Goal: Transaction & Acquisition: Purchase product/service

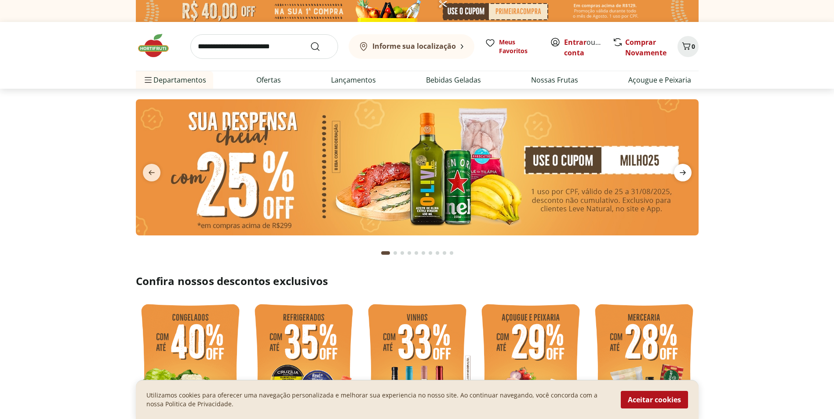
click at [682, 176] on icon "next" at bounding box center [683, 173] width 11 height 11
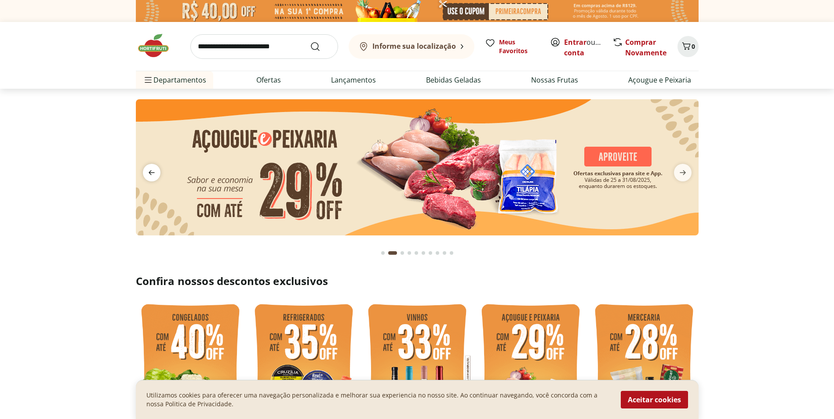
click at [150, 171] on icon "previous" at bounding box center [151, 173] width 11 height 11
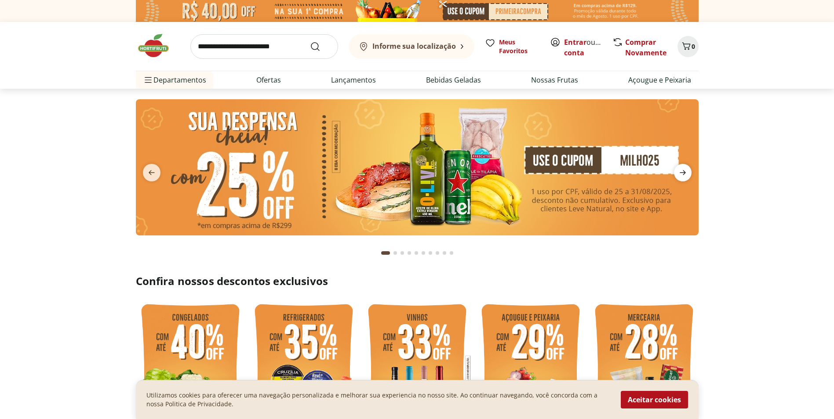
click at [679, 173] on icon "next" at bounding box center [683, 173] width 11 height 11
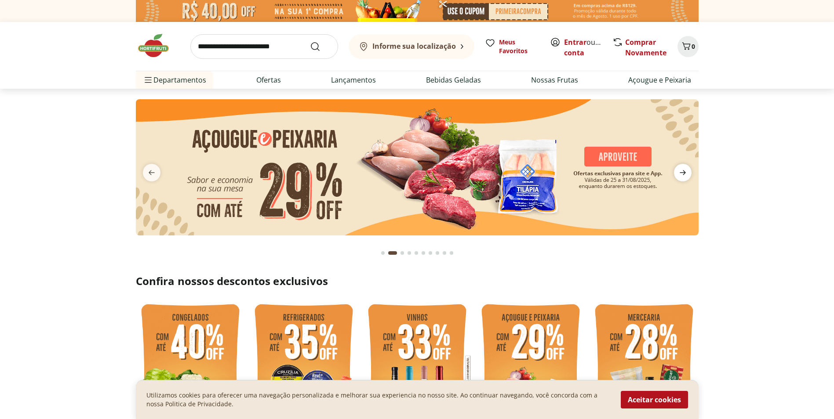
click at [679, 173] on icon "next" at bounding box center [683, 173] width 11 height 11
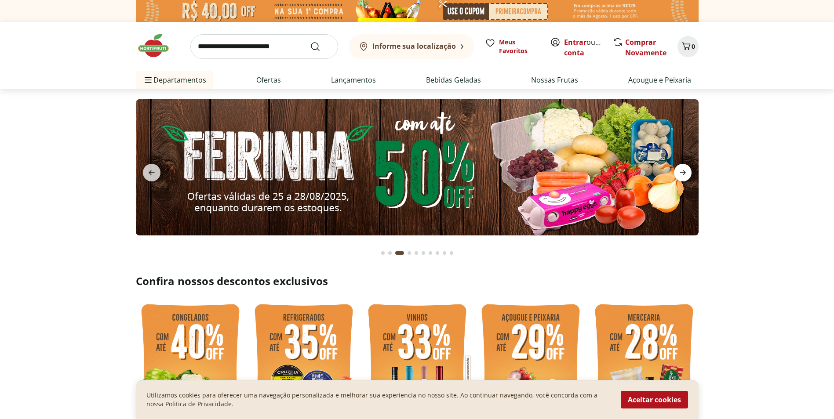
click at [679, 173] on icon "next" at bounding box center [683, 173] width 11 height 11
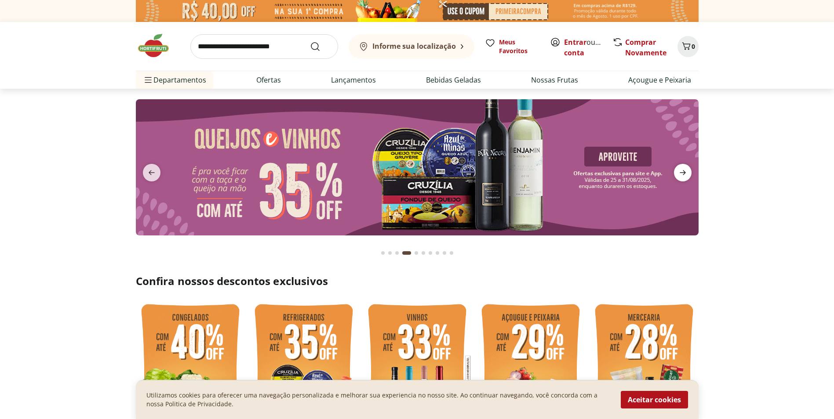
click at [679, 173] on icon "next" at bounding box center [683, 173] width 11 height 11
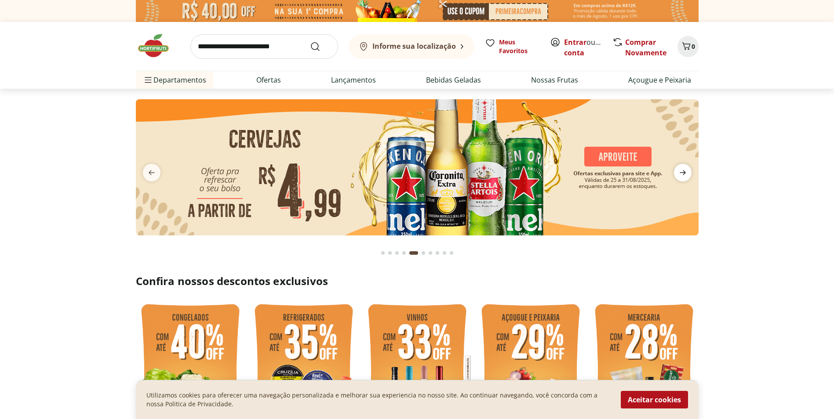
click at [679, 173] on icon "next" at bounding box center [683, 173] width 11 height 11
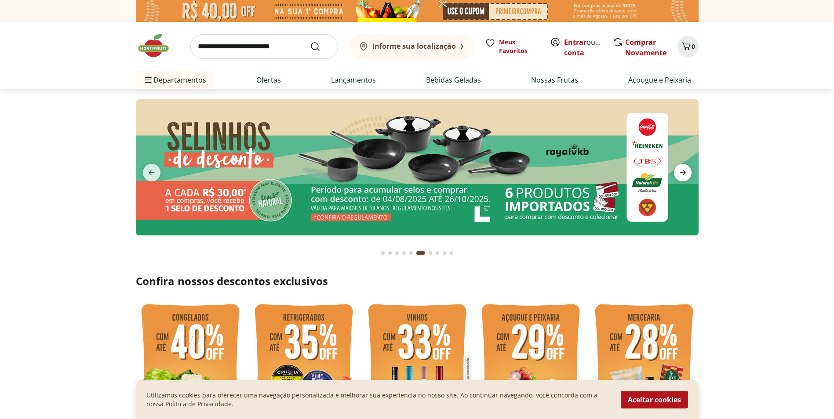
click at [679, 173] on icon "next" at bounding box center [683, 173] width 11 height 11
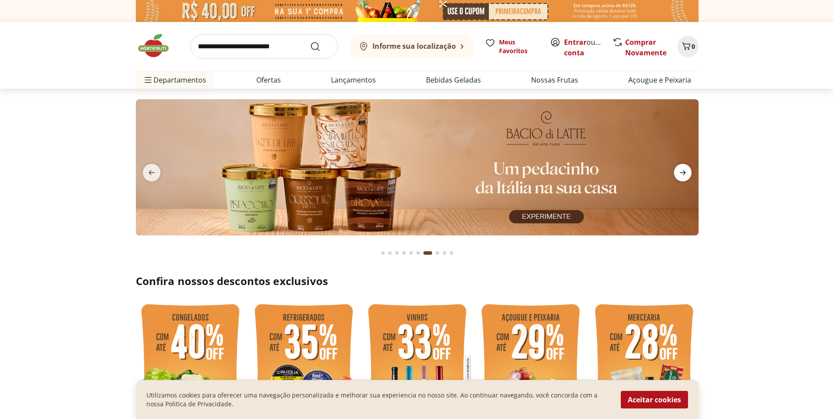
click at [679, 173] on icon "next" at bounding box center [683, 173] width 11 height 11
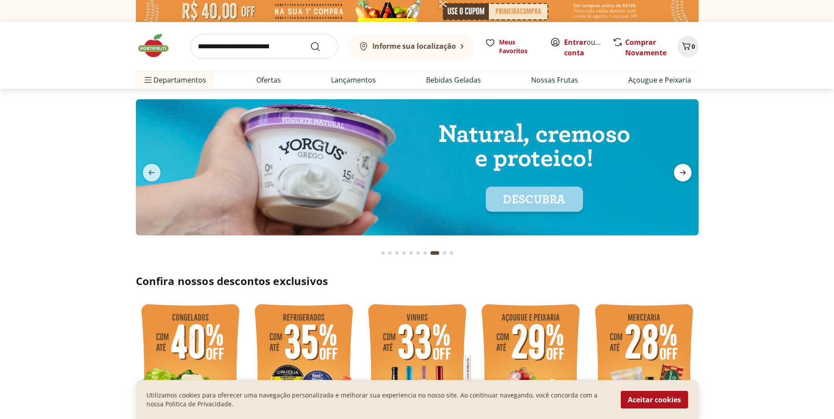
click at [679, 173] on icon "next" at bounding box center [683, 173] width 11 height 11
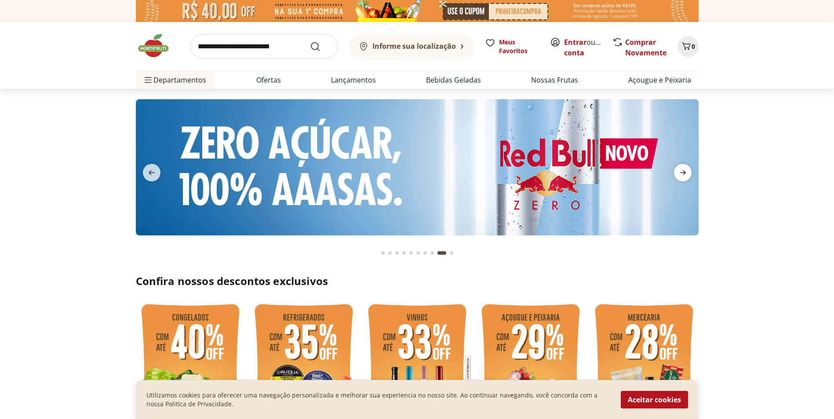
click at [679, 173] on icon "next" at bounding box center [683, 173] width 11 height 11
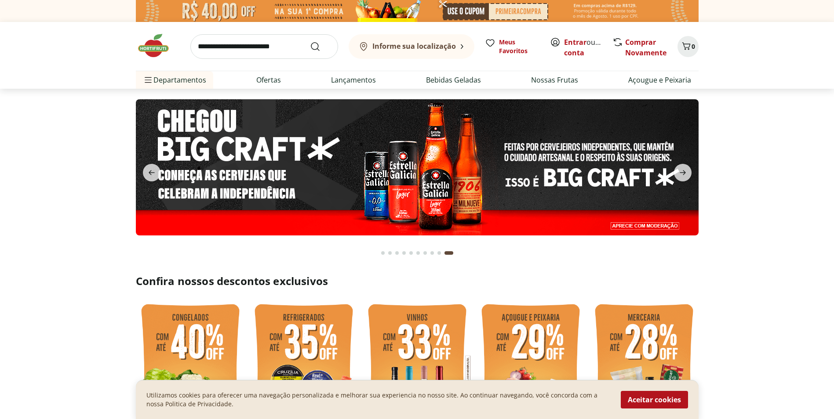
click at [384, 254] on div "Go to page 1 from fs-carousel" at bounding box center [383, 254] width 4 height 4
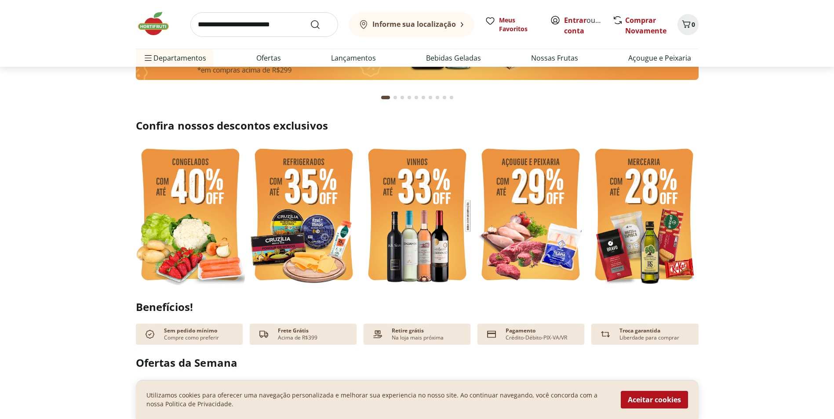
scroll to position [176, 0]
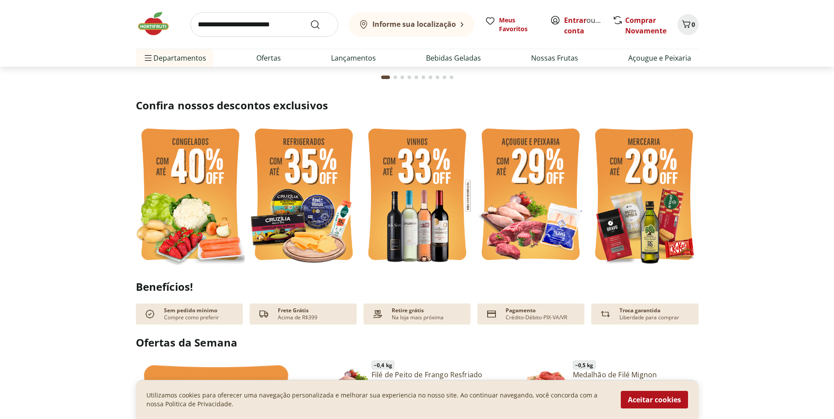
click at [215, 233] on img at bounding box center [190, 196] width 109 height 146
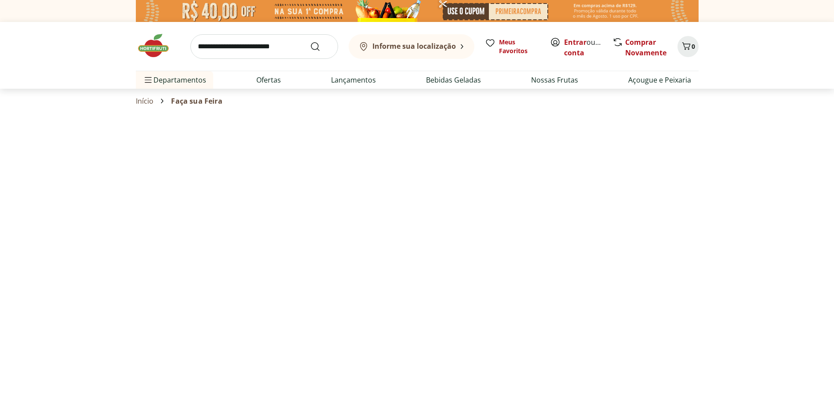
select select "**********"
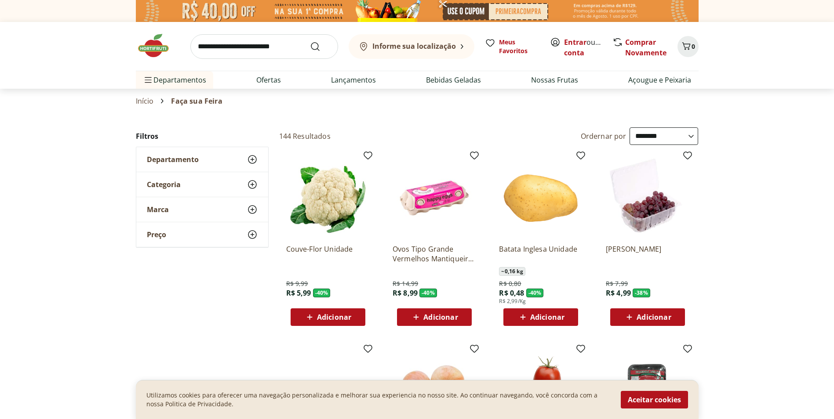
click at [630, 314] on icon at bounding box center [629, 317] width 11 height 11
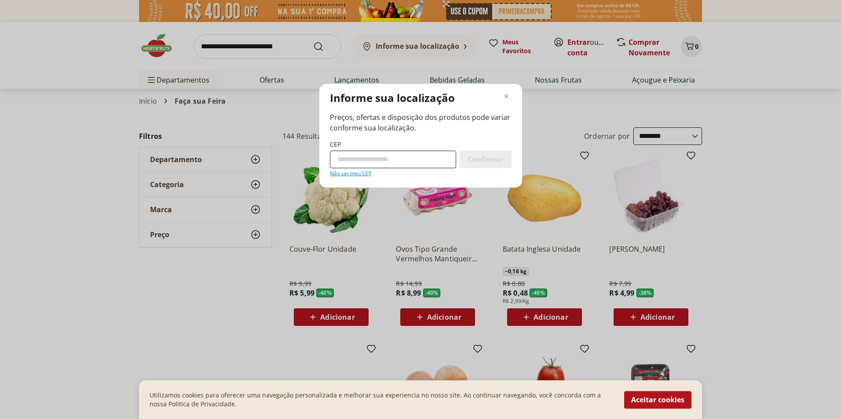
click at [389, 161] on input "CEP" at bounding box center [393, 160] width 126 height 18
click at [584, 41] on div "Informe sua localização Preços, ofertas e disposição dos produtos pode variar c…" at bounding box center [420, 209] width 841 height 419
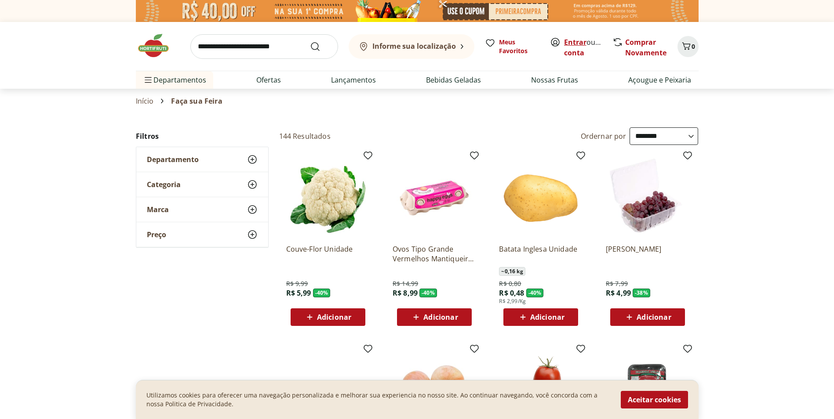
click at [581, 41] on link "Entrar" at bounding box center [575, 42] width 22 height 10
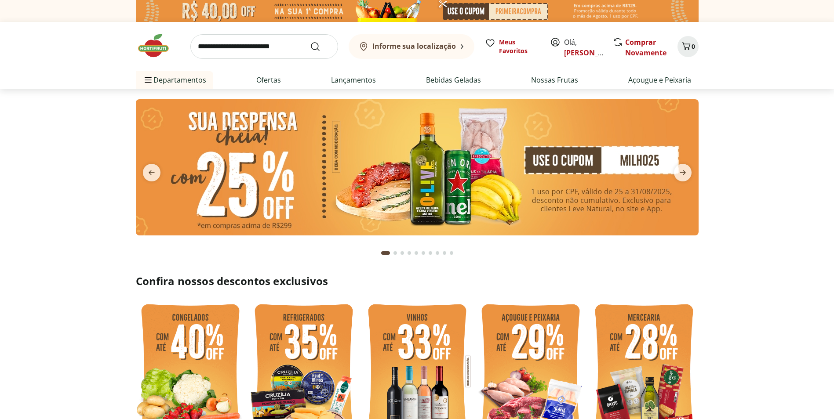
click at [18, 210] on section at bounding box center [417, 176] width 834 height 175
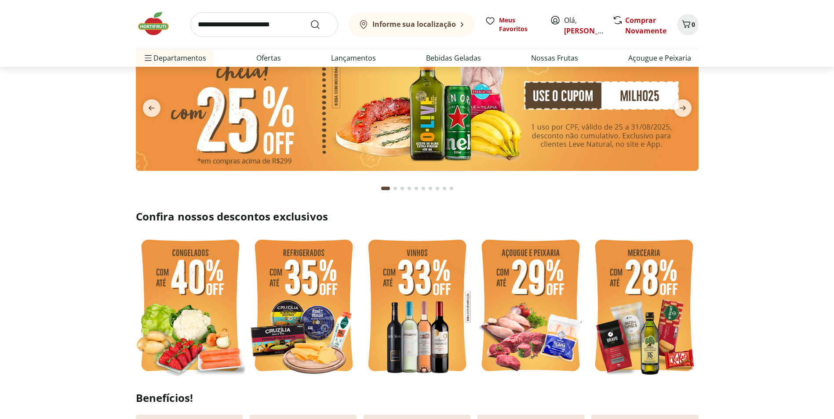
scroll to position [132, 0]
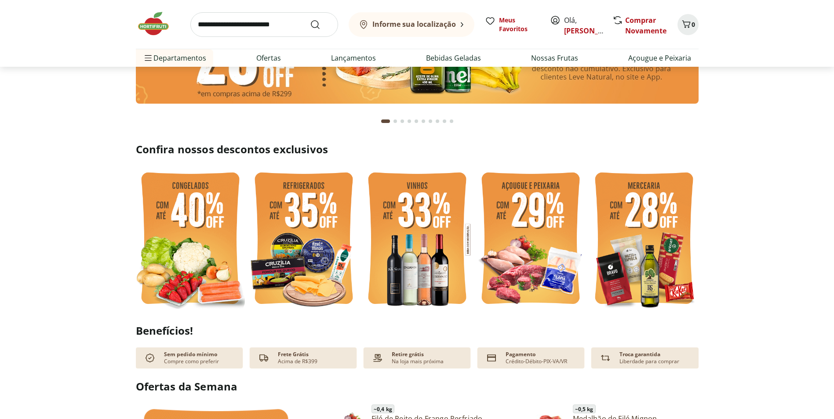
click at [208, 230] on img at bounding box center [190, 240] width 109 height 146
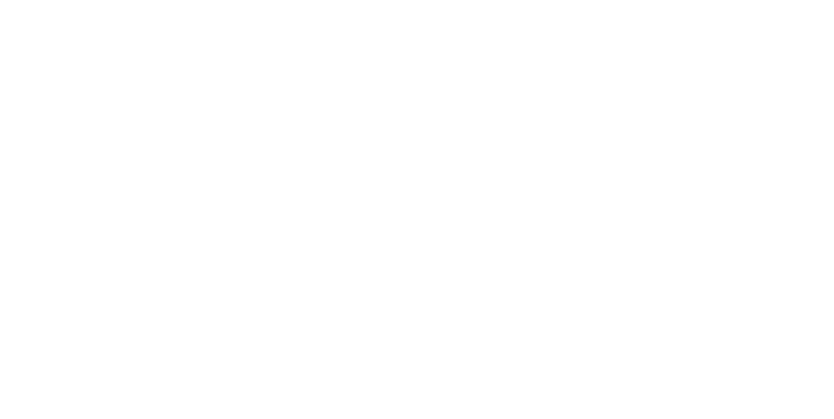
select select "**********"
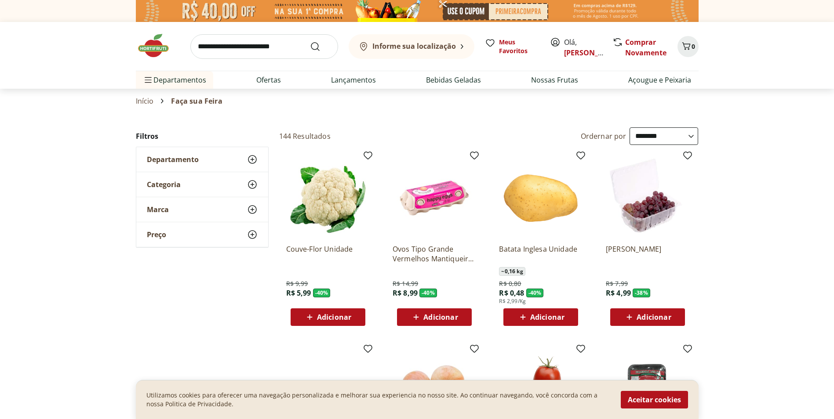
click at [654, 317] on span "Adicionar" at bounding box center [654, 317] width 34 height 7
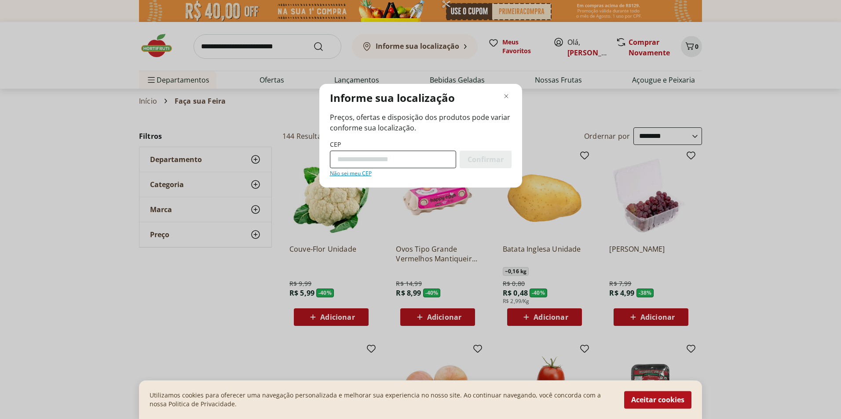
click at [394, 160] on input "CEP" at bounding box center [393, 160] width 126 height 18
type input "*********"
click at [493, 158] on span "Confirmar" at bounding box center [485, 159] width 36 height 7
click at [489, 159] on span "Confirmar" at bounding box center [485, 159] width 36 height 7
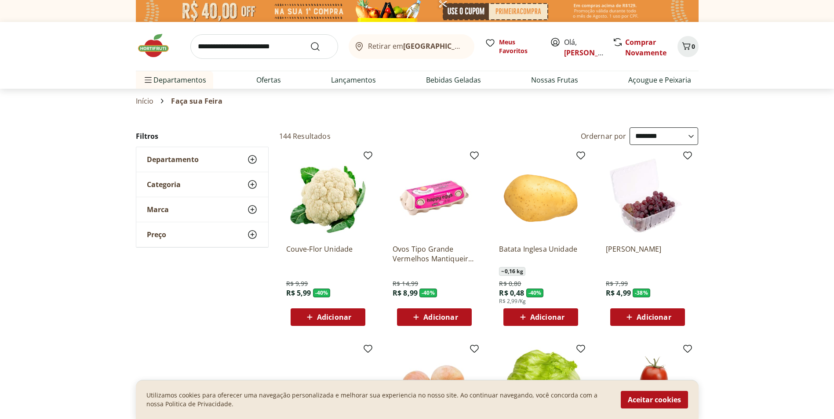
click at [637, 316] on span "Adicionar" at bounding box center [654, 317] width 34 height 7
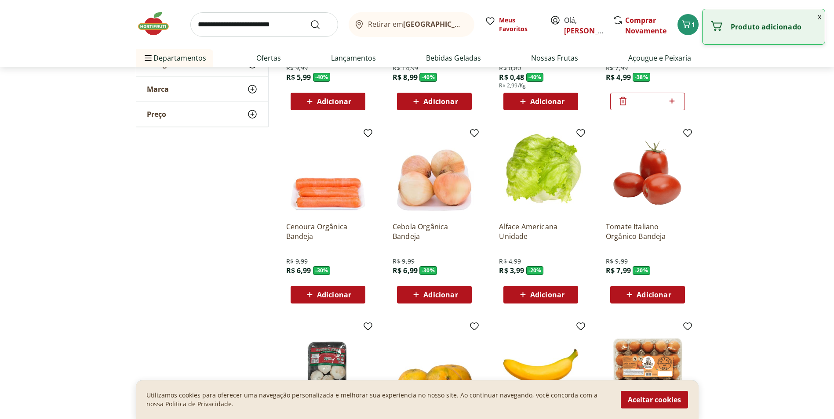
scroll to position [220, 0]
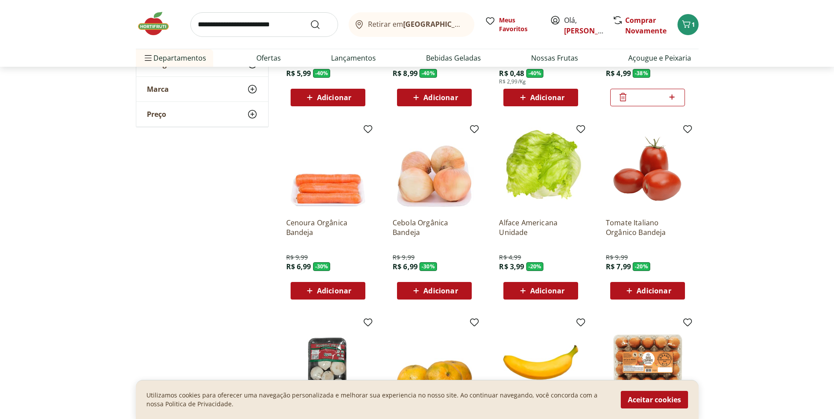
click at [520, 287] on icon at bounding box center [523, 291] width 11 height 11
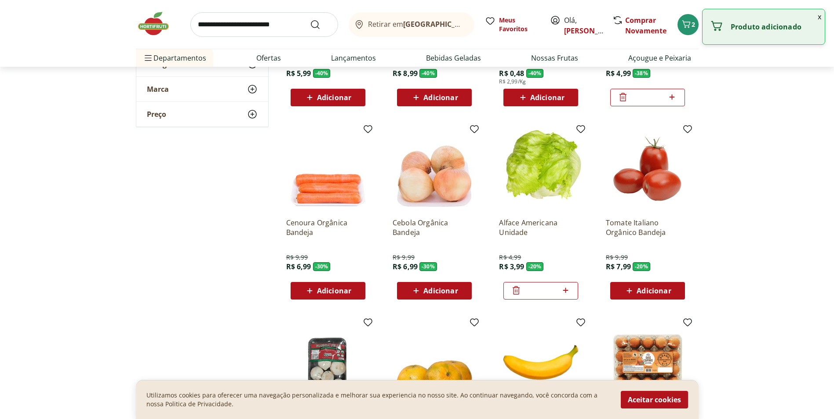
click at [649, 292] on span "Adicionar" at bounding box center [654, 291] width 34 height 7
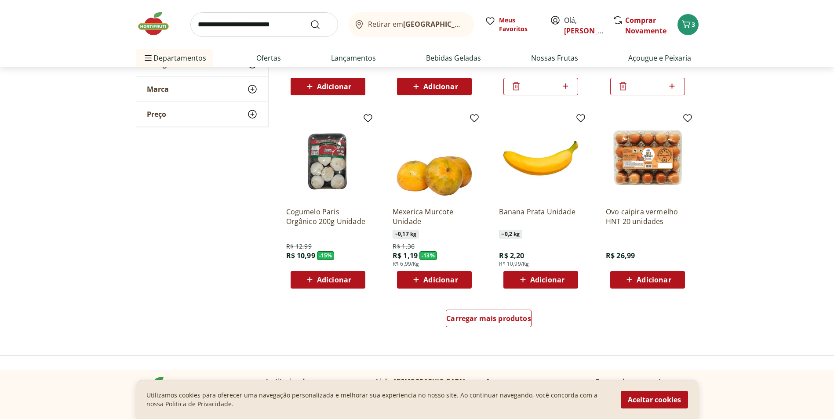
scroll to position [440, 0]
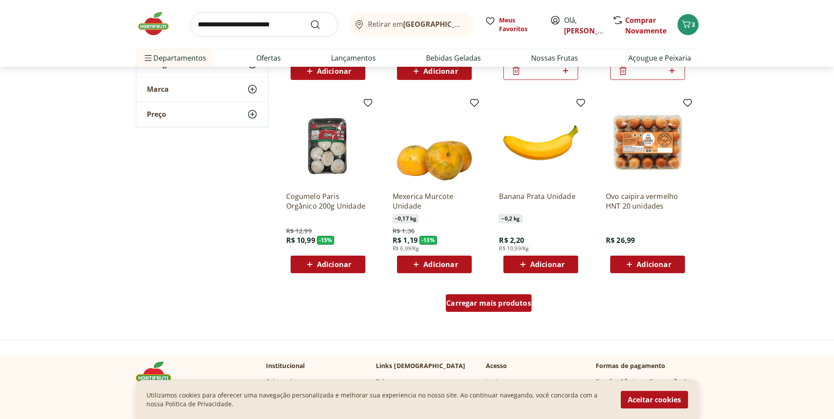
click at [482, 304] on span "Carregar mais produtos" at bounding box center [488, 303] width 85 height 7
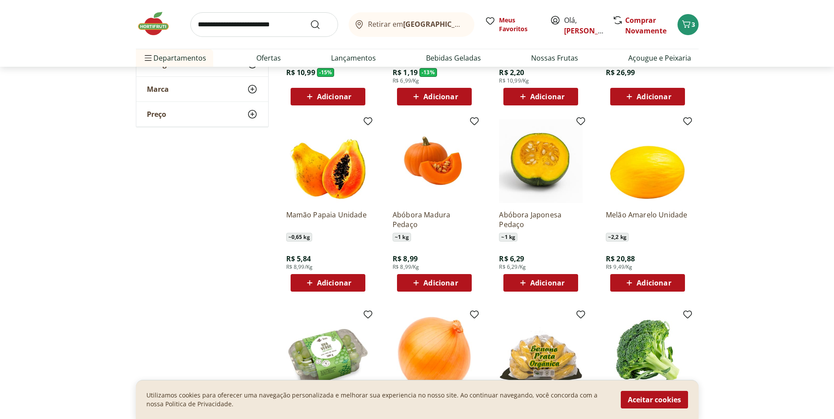
scroll to position [616, 0]
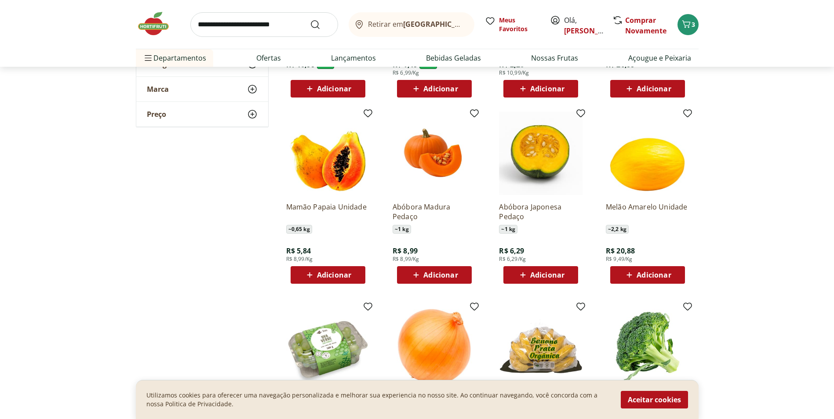
click at [343, 274] on span "Adicionar" at bounding box center [334, 275] width 34 height 7
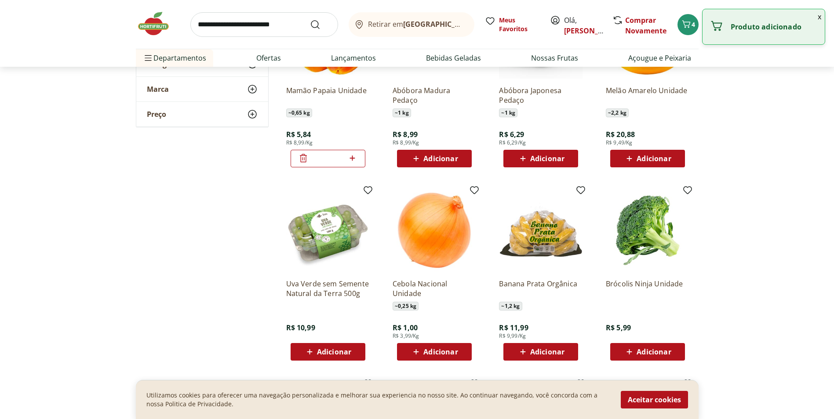
scroll to position [748, 0]
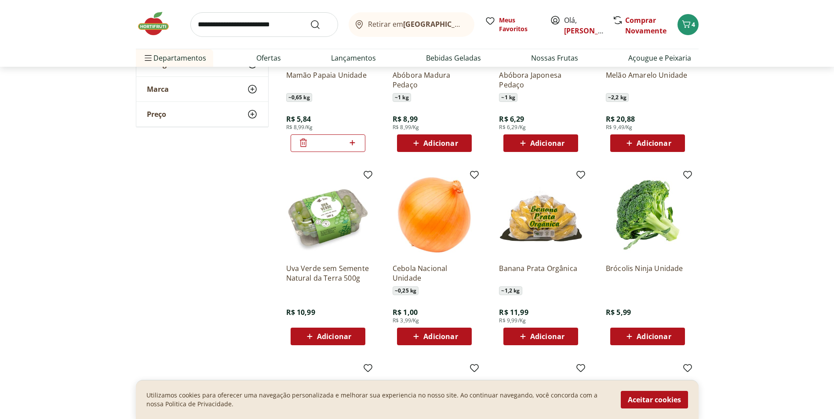
click at [531, 336] on span "Adicionar" at bounding box center [547, 336] width 34 height 7
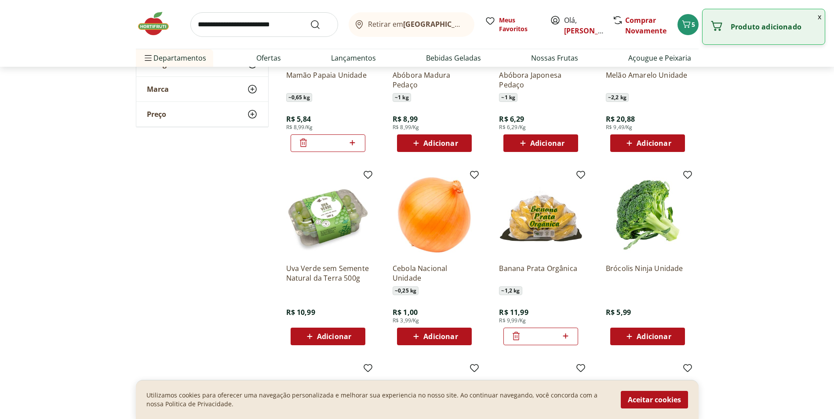
click at [341, 335] on span "Adicionar" at bounding box center [334, 336] width 34 height 7
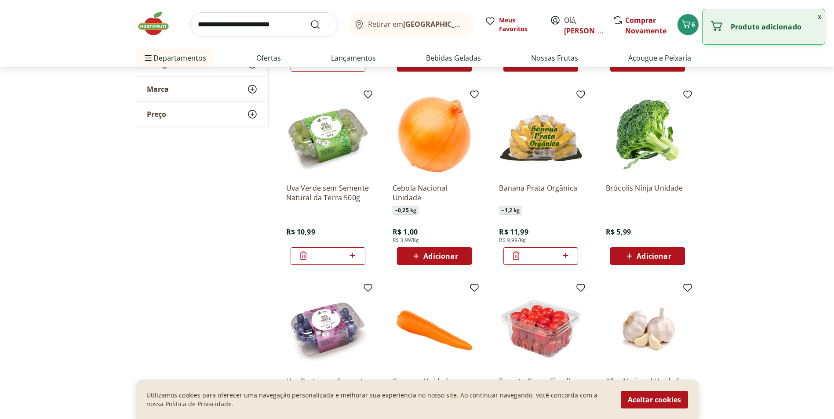
scroll to position [879, 0]
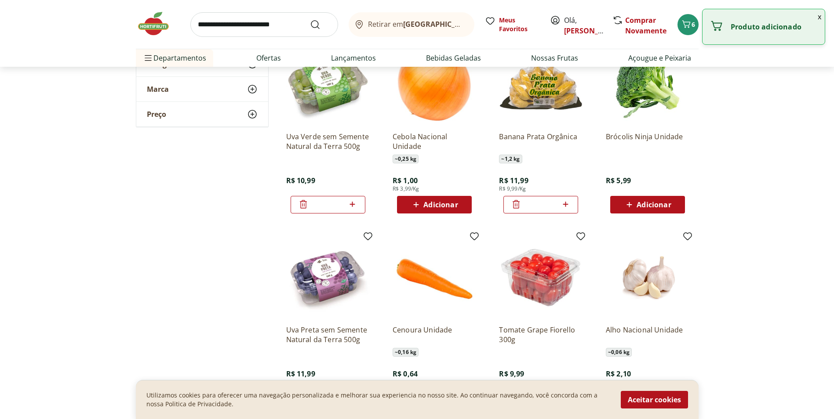
click at [443, 207] on span "Adicionar" at bounding box center [440, 204] width 34 height 7
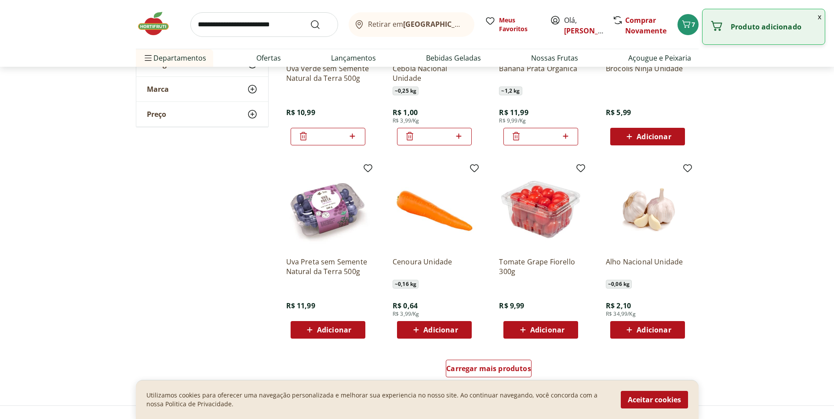
scroll to position [967, 0]
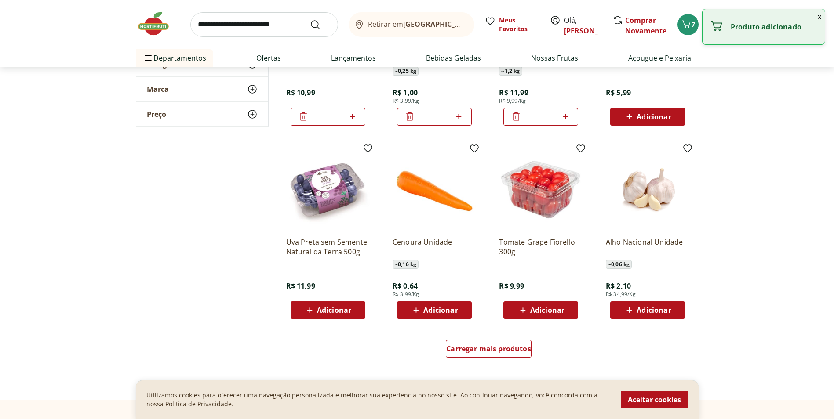
click at [548, 309] on span "Adicionar" at bounding box center [547, 310] width 34 height 7
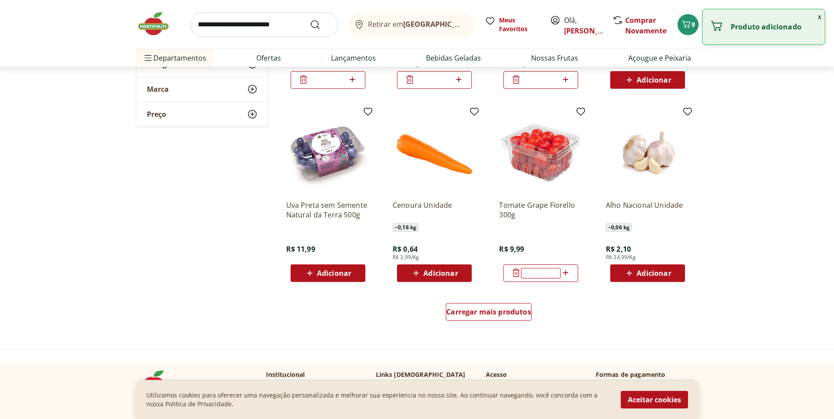
scroll to position [1055, 0]
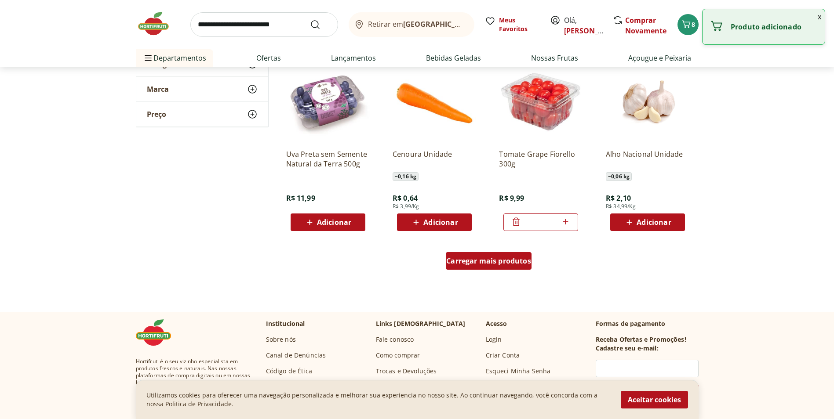
click at [491, 263] on span "Carregar mais produtos" at bounding box center [488, 261] width 85 height 7
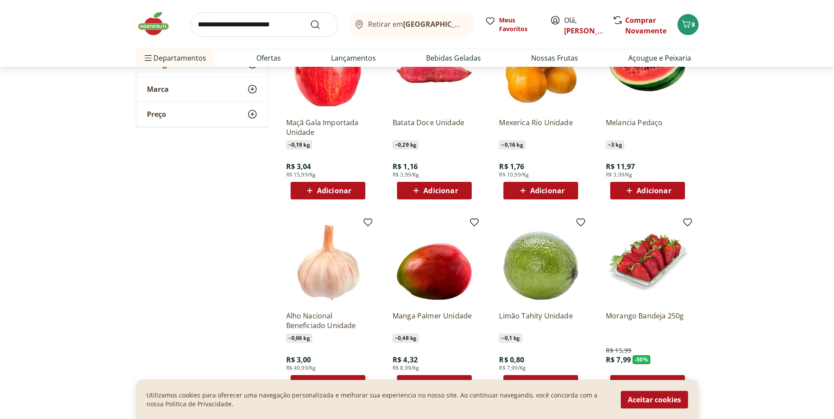
scroll to position [1275, 0]
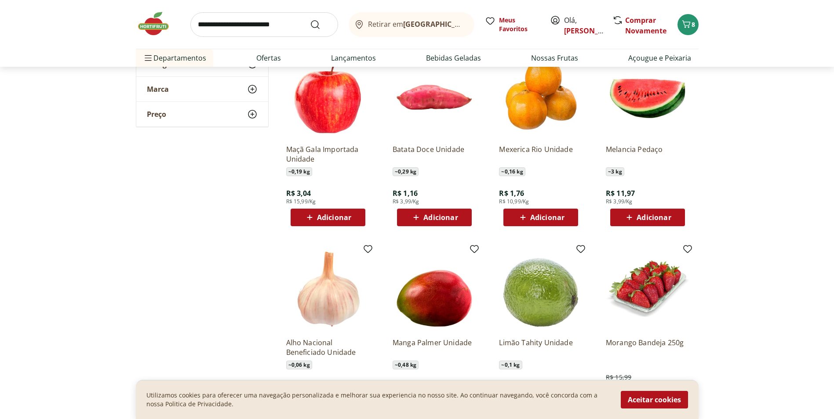
scroll to position [1231, 0]
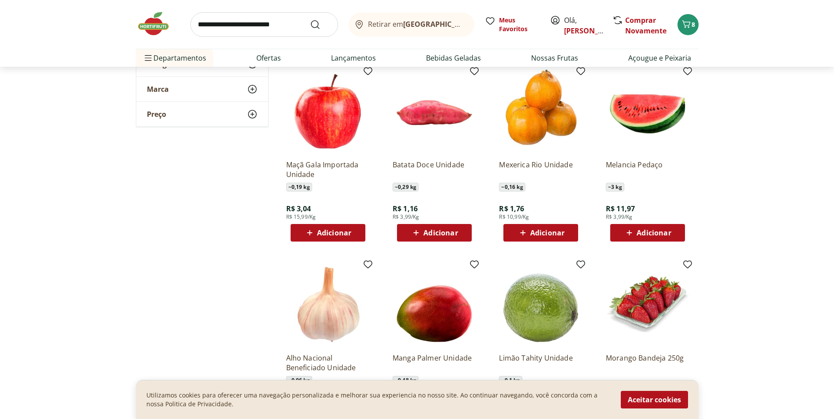
click at [547, 235] on span "Adicionar" at bounding box center [547, 233] width 34 height 7
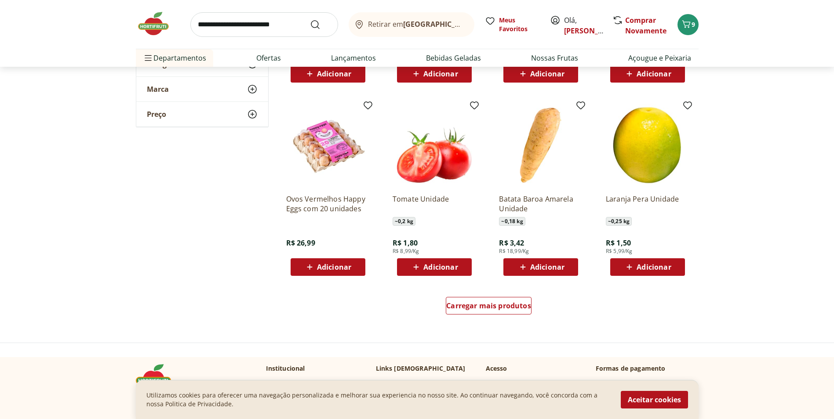
scroll to position [1627, 0]
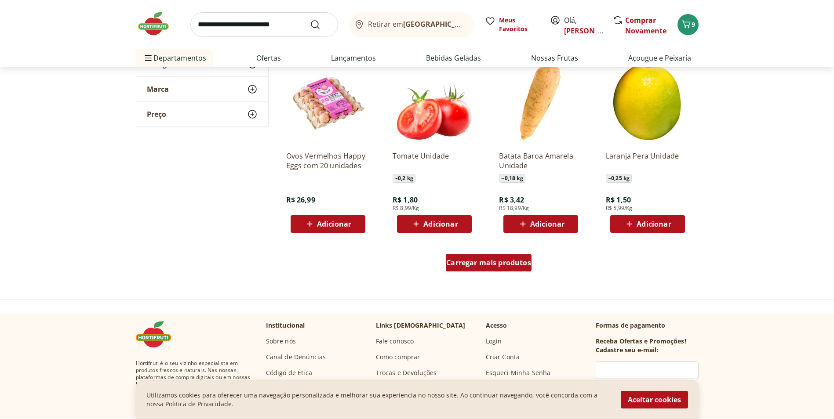
click at [510, 266] on span "Carregar mais produtos" at bounding box center [488, 262] width 85 height 7
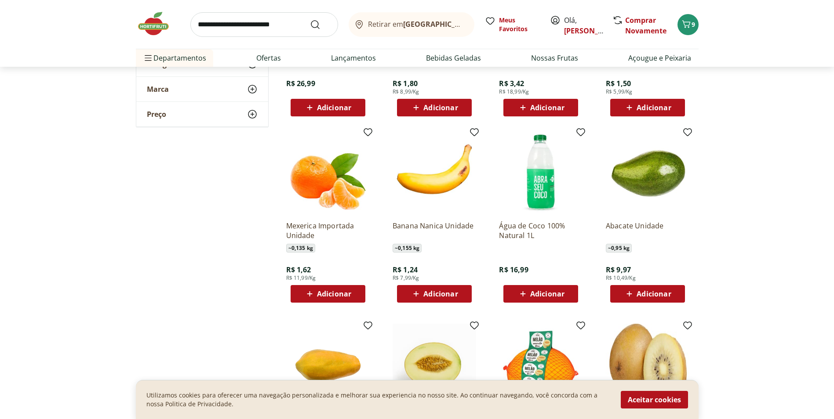
scroll to position [1759, 0]
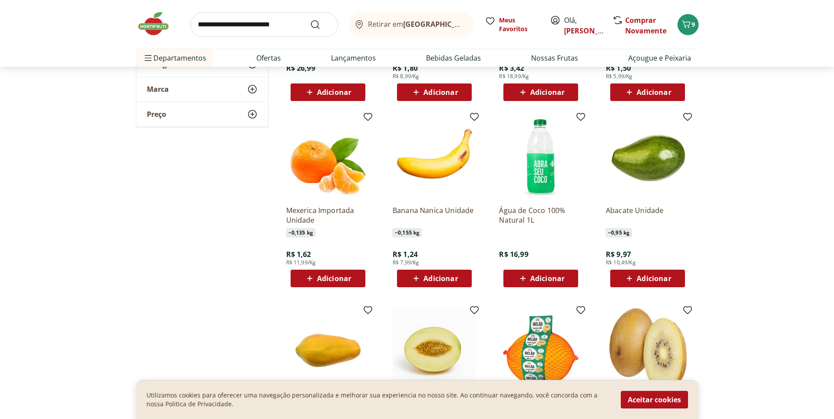
click at [544, 279] on span "Adicionar" at bounding box center [547, 278] width 34 height 7
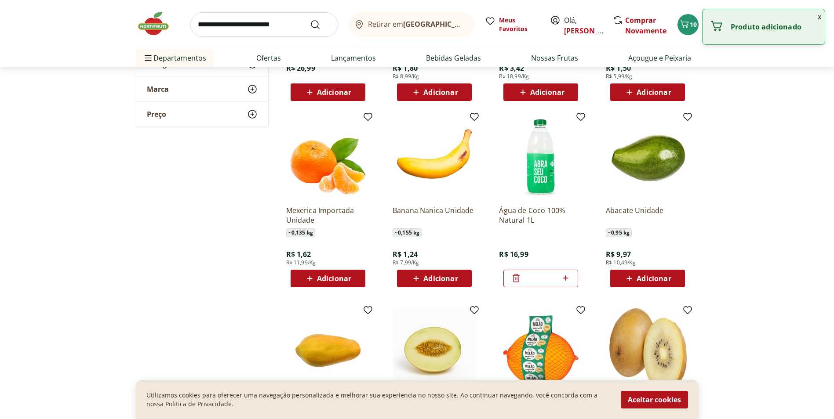
click at [642, 278] on span "Adicionar" at bounding box center [654, 278] width 34 height 7
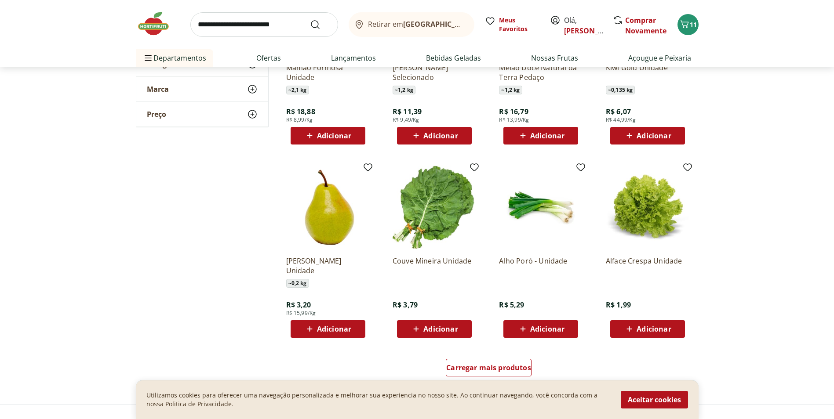
scroll to position [2111, 0]
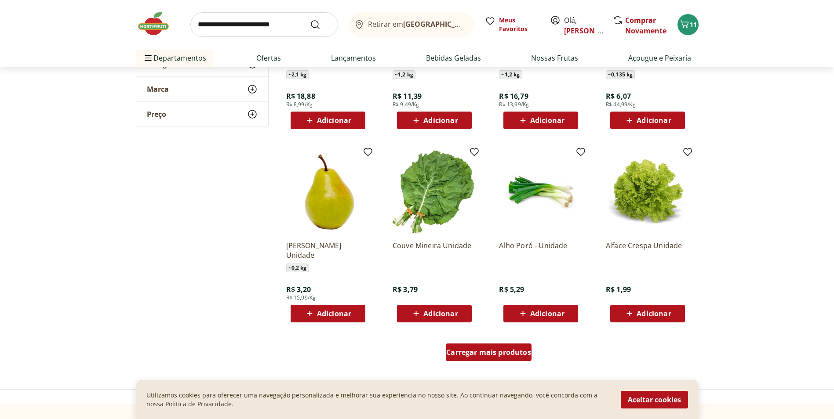
click at [471, 351] on span "Carregar mais produtos" at bounding box center [488, 352] width 85 height 7
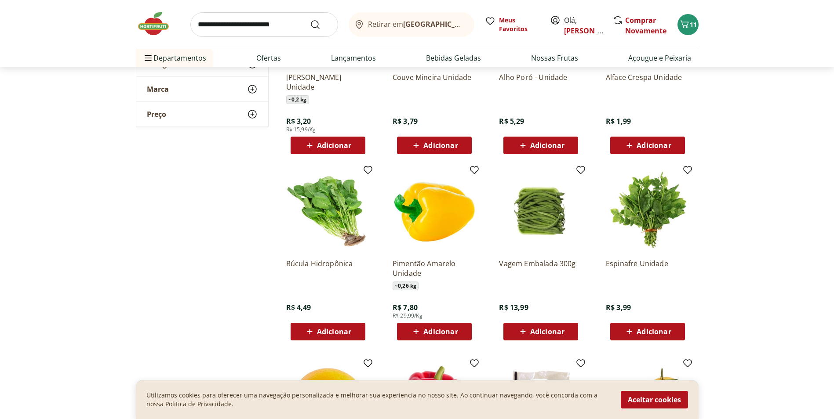
scroll to position [2287, 0]
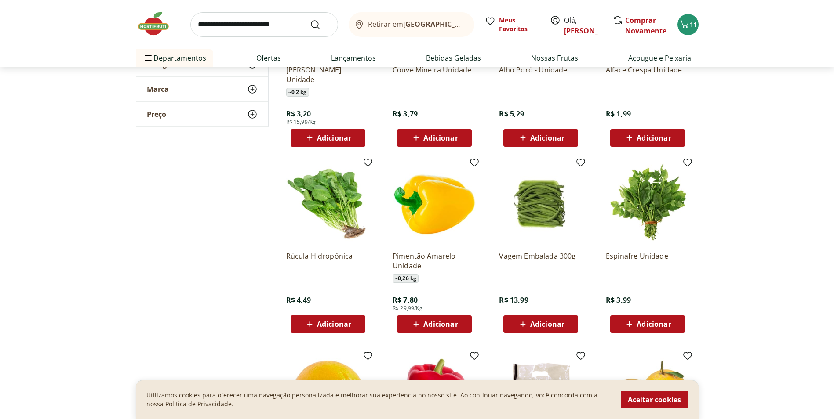
click at [436, 139] on span "Adicionar" at bounding box center [440, 138] width 34 height 7
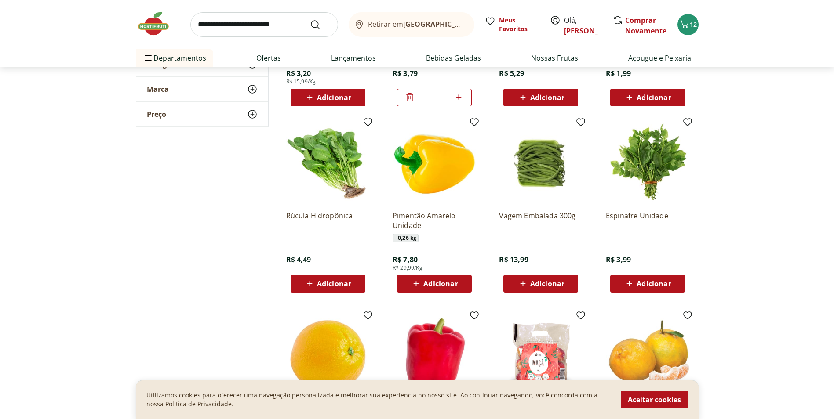
scroll to position [2331, 0]
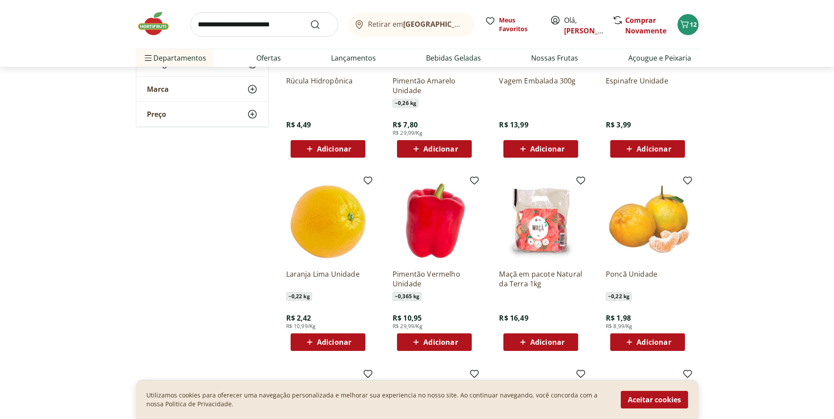
scroll to position [2462, 0]
click at [663, 342] on span "Adicionar" at bounding box center [654, 342] width 34 height 7
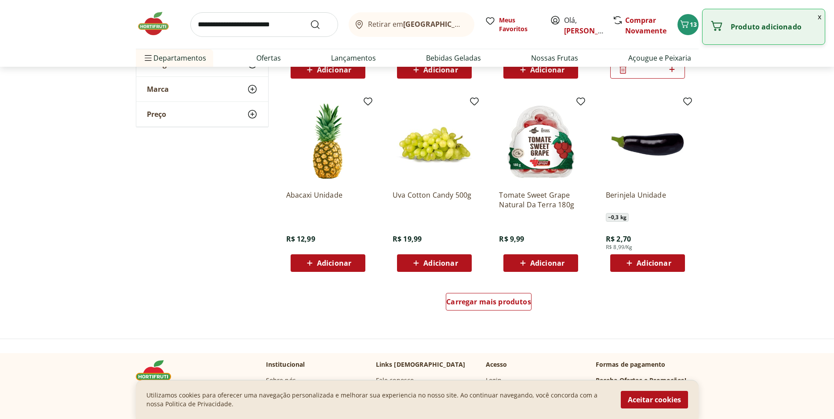
scroll to position [2770, 0]
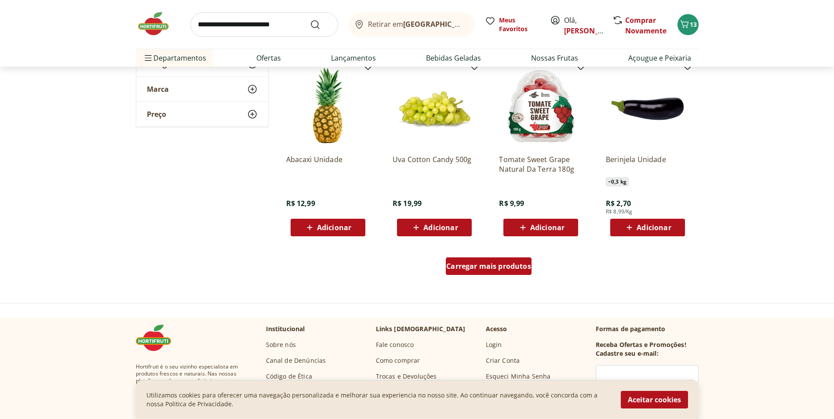
click at [491, 266] on span "Carregar mais produtos" at bounding box center [488, 266] width 85 height 7
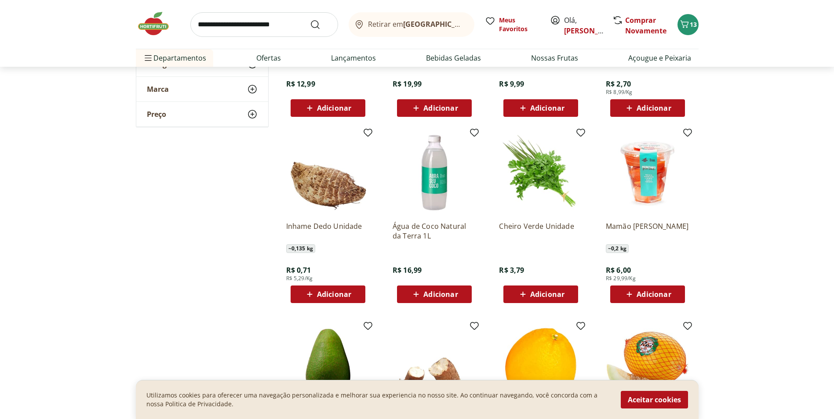
scroll to position [2902, 0]
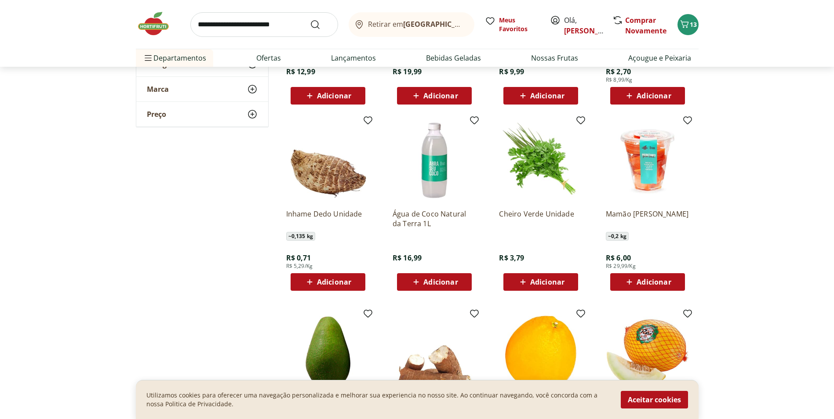
click at [448, 281] on span "Adicionar" at bounding box center [440, 282] width 34 height 7
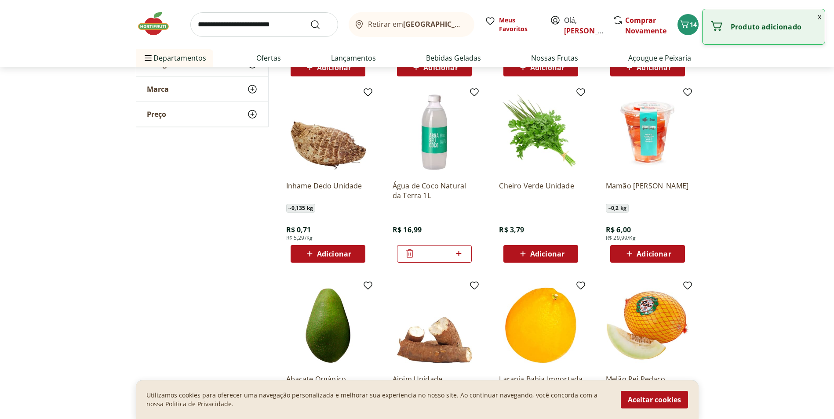
scroll to position [2946, 0]
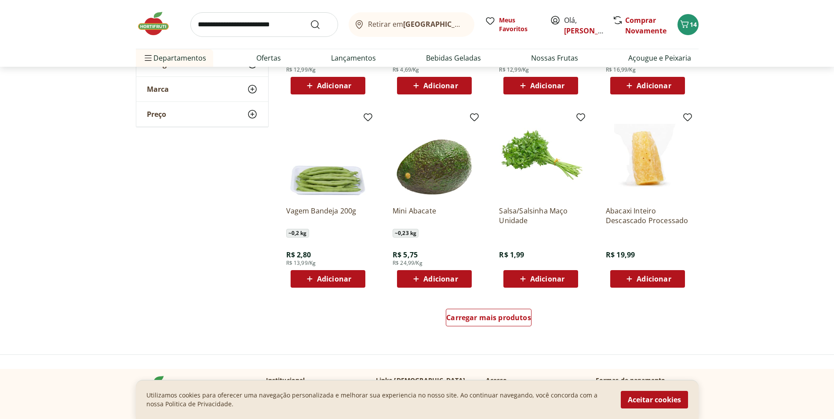
scroll to position [3298, 0]
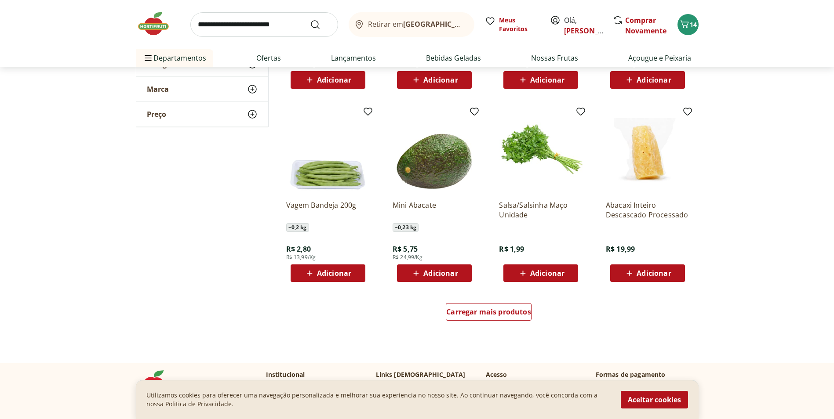
click at [271, 30] on input "search" at bounding box center [264, 24] width 148 height 25
type input "*******"
click at [310, 19] on button "Submit Search" at bounding box center [320, 24] width 21 height 11
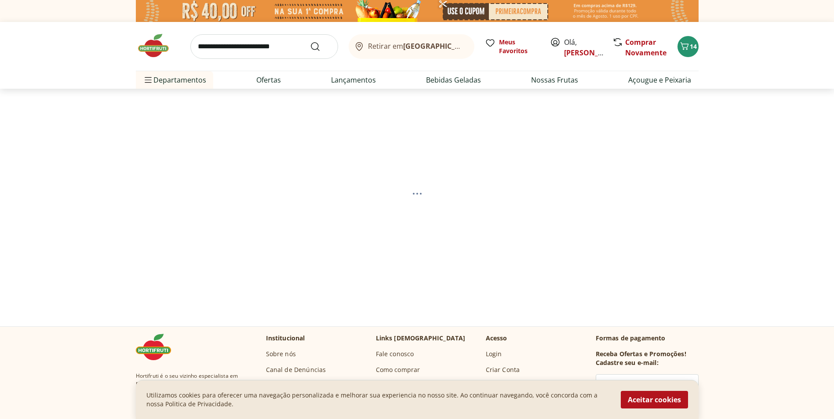
select select "**********"
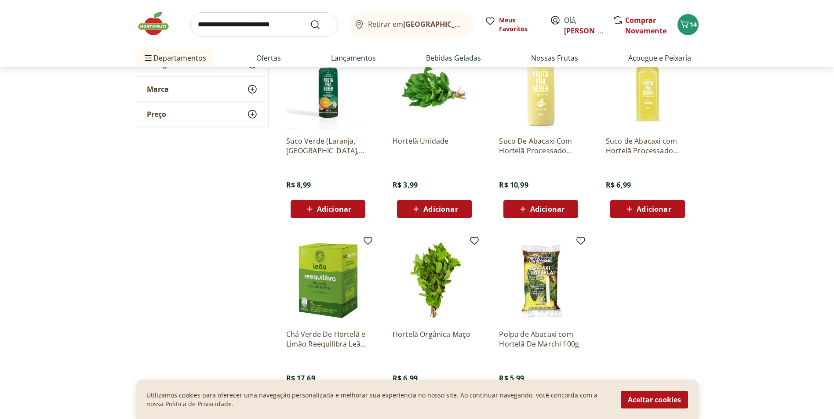
scroll to position [308, 0]
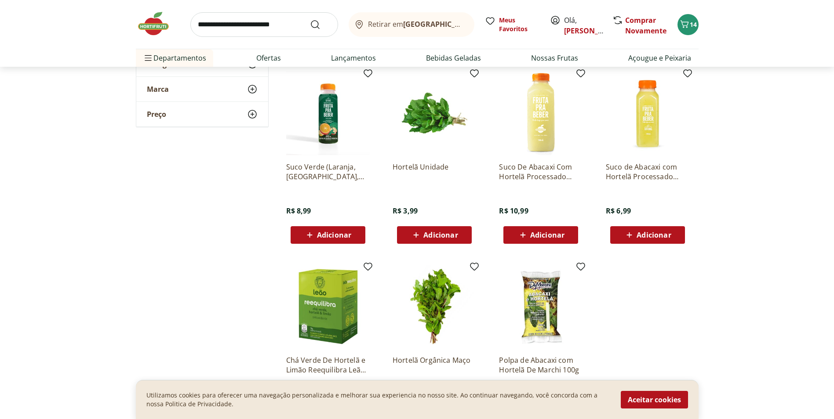
click at [434, 232] on span "Adicionar" at bounding box center [440, 235] width 34 height 7
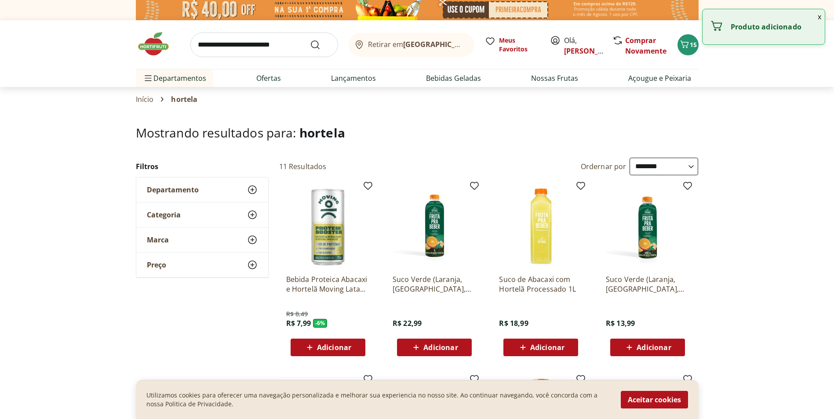
scroll to position [0, 0]
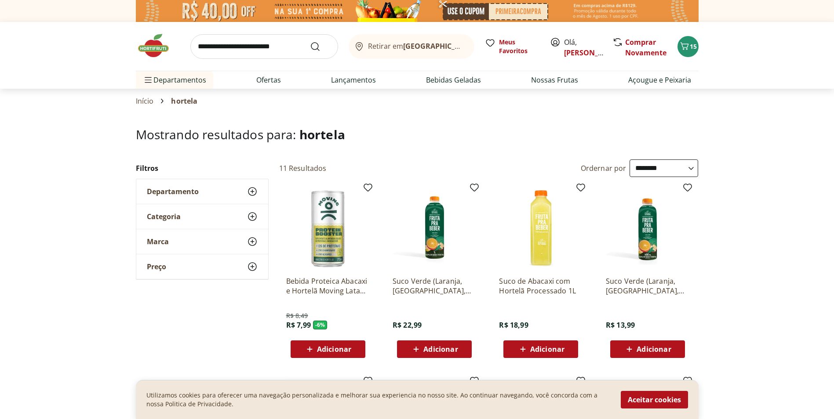
click at [272, 44] on input "search" at bounding box center [264, 46] width 148 height 25
type input "*******"
click at [310, 41] on button "Submit Search" at bounding box center [320, 46] width 21 height 11
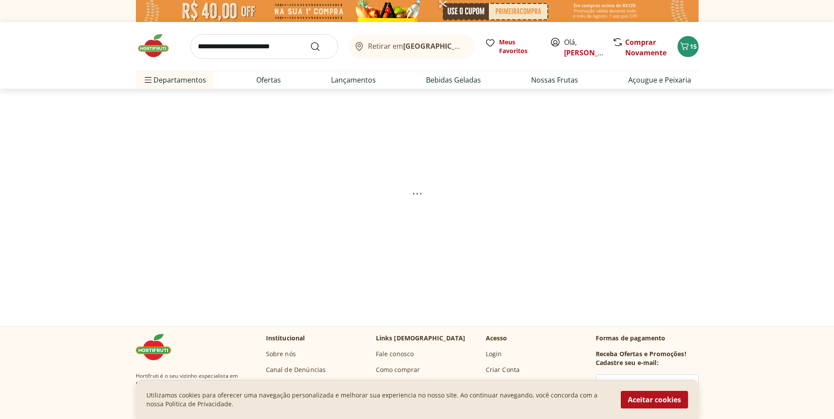
select select "**********"
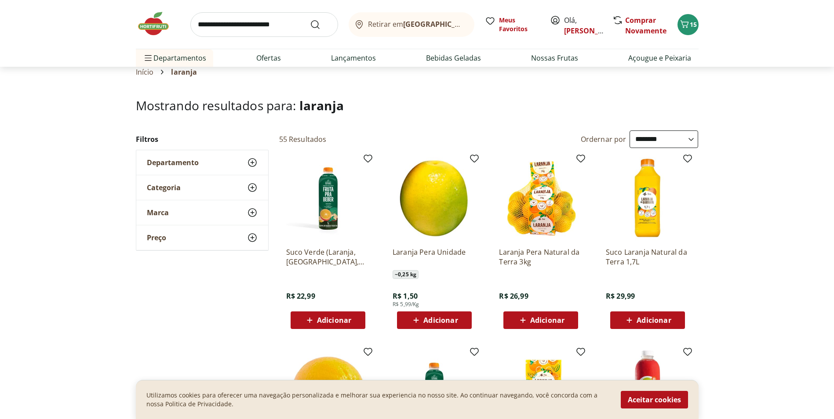
scroll to position [44, 0]
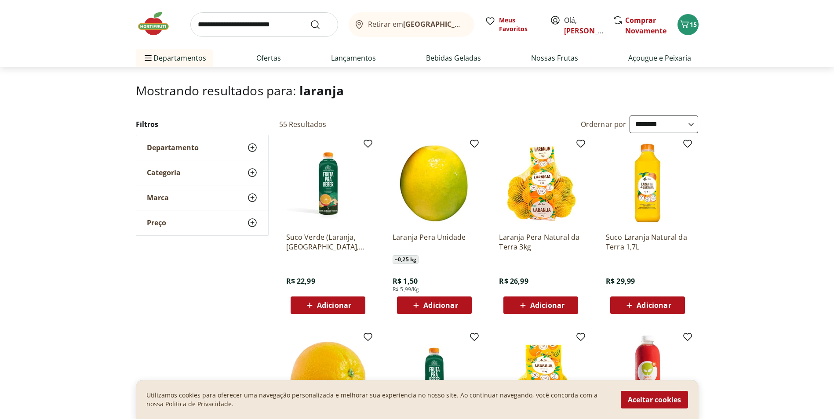
click at [555, 304] on span "Adicionar" at bounding box center [547, 305] width 34 height 7
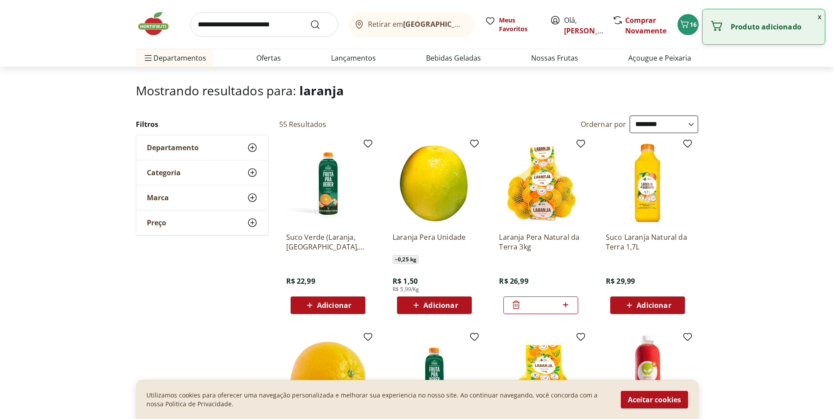
click at [258, 26] on input "search" at bounding box center [264, 24] width 148 height 25
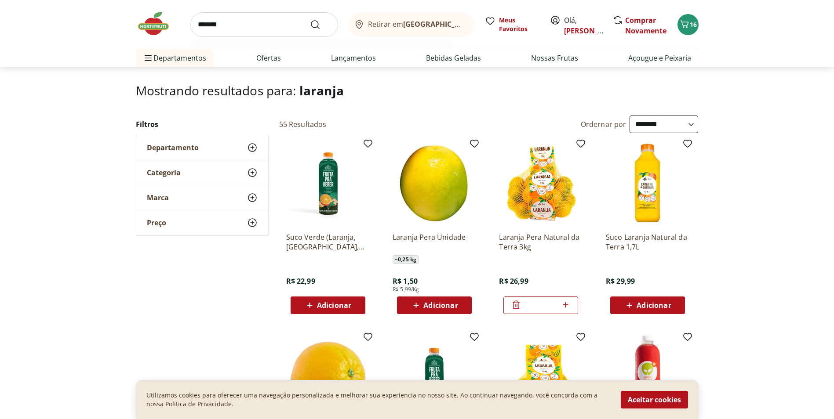
type input "*******"
click at [310, 19] on button "Submit Search" at bounding box center [320, 24] width 21 height 11
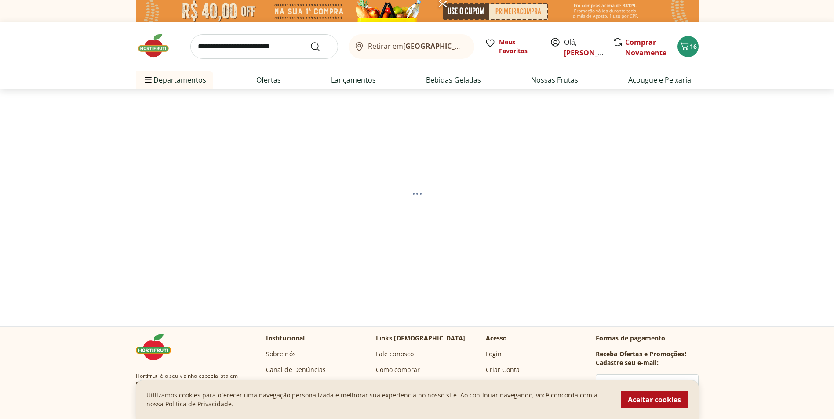
select select "**********"
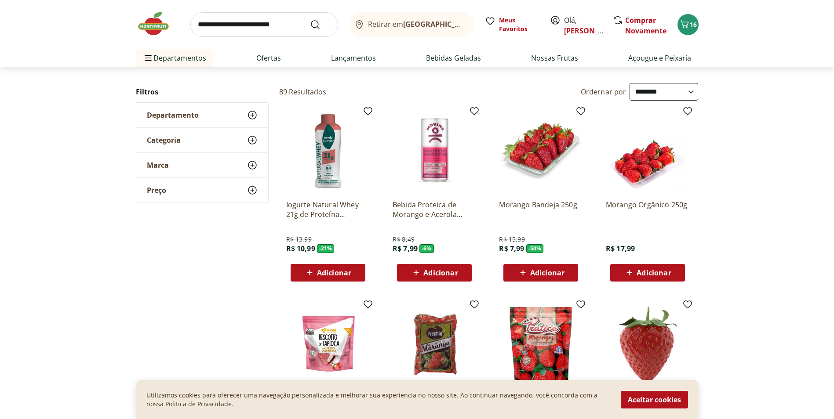
scroll to position [88, 0]
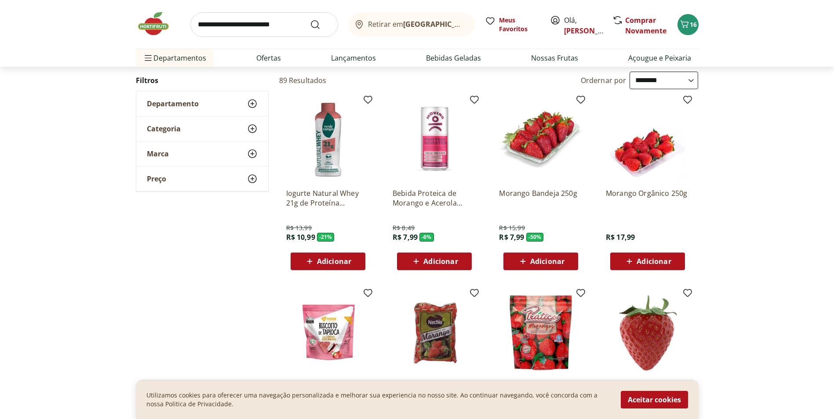
click at [556, 258] on span "Adicionar" at bounding box center [547, 261] width 34 height 7
click at [660, 264] on span "Adicionar" at bounding box center [654, 261] width 34 height 7
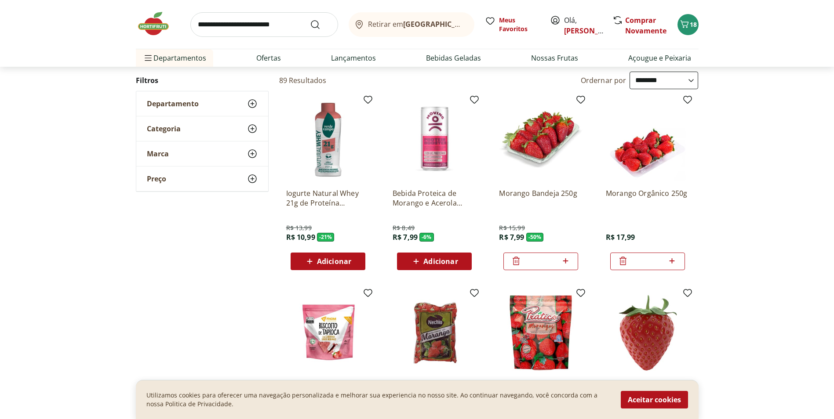
click at [160, 23] on img at bounding box center [158, 24] width 44 height 26
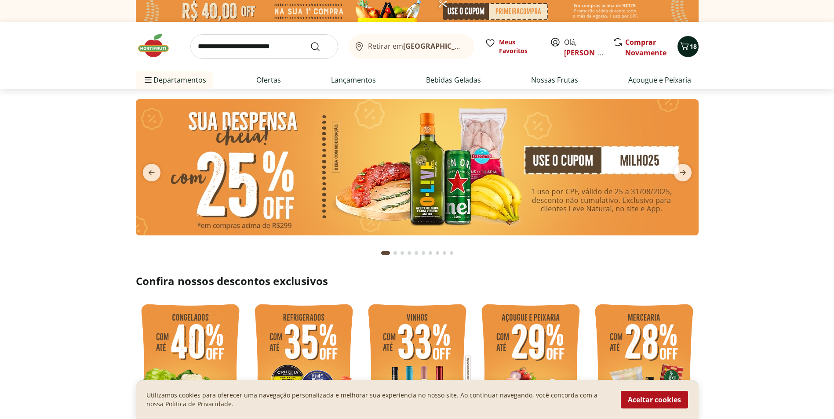
click at [693, 45] on span "18" at bounding box center [693, 46] width 7 height 8
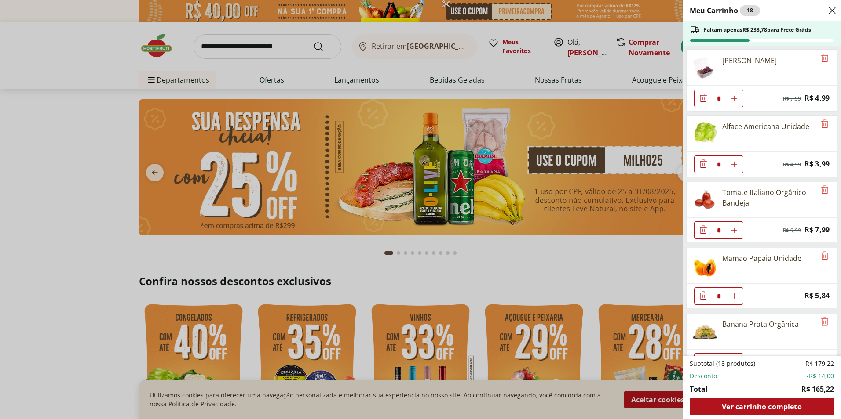
click at [734, 102] on use "Aumentar Quantidade" at bounding box center [733, 98] width 7 height 7
type input "*"
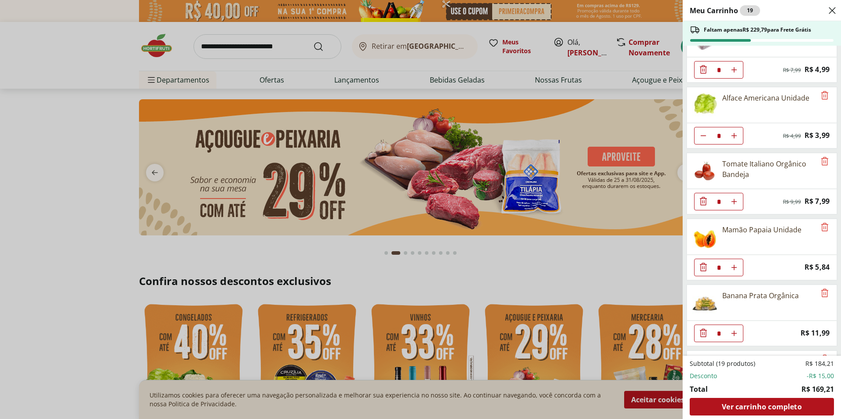
scroll to position [44, 0]
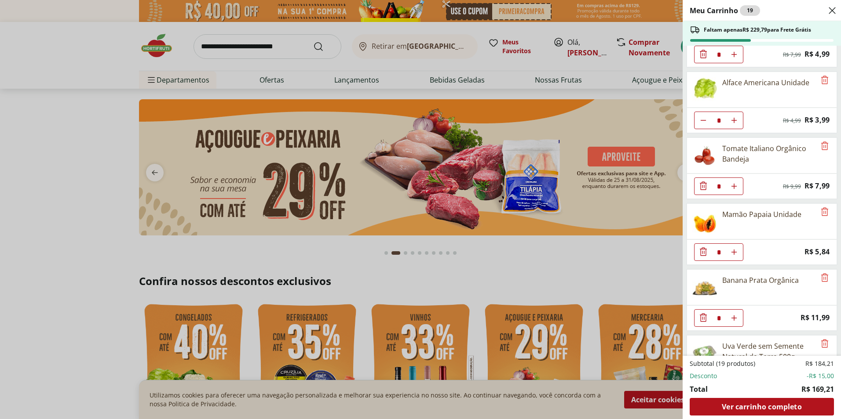
drag, startPoint x: 724, startPoint y: 254, endPoint x: 717, endPoint y: 252, distance: 6.8
click at [717, 63] on input "*" at bounding box center [718, 54] width 13 height 17
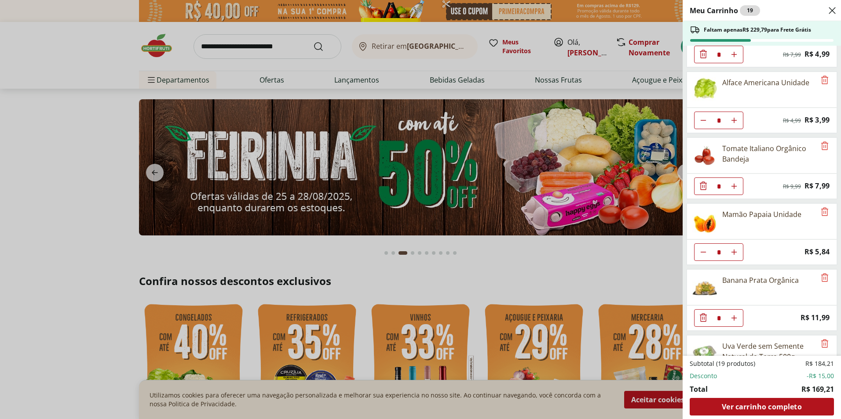
type input "*"
click at [699, 270] on div "Banana Prata Orgânica" at bounding box center [751, 287] width 128 height 35
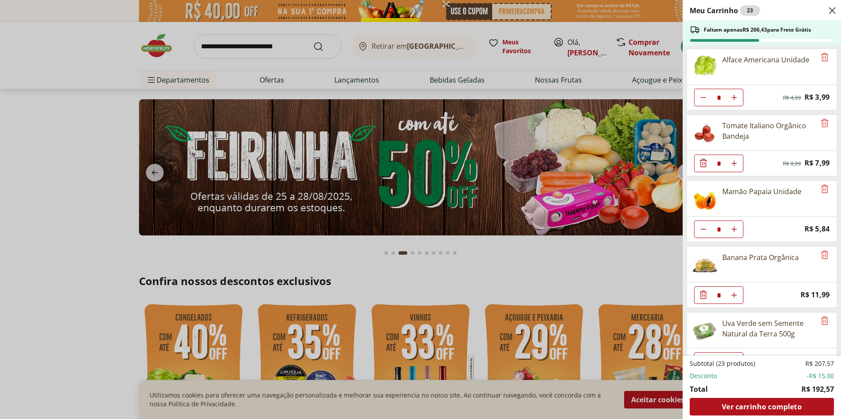
scroll to position [88, 0]
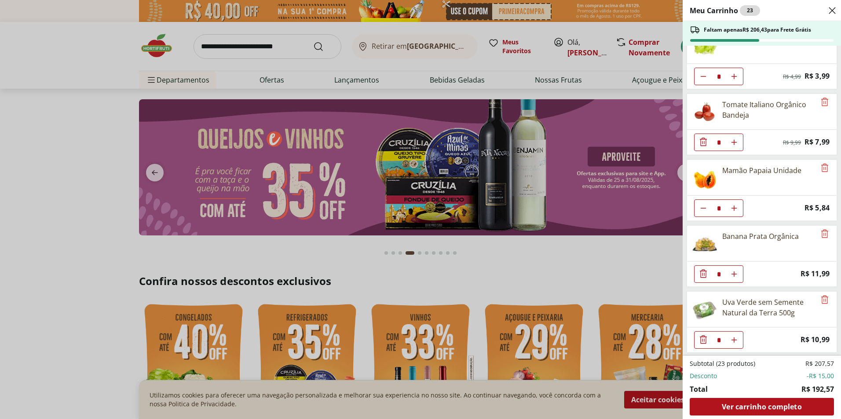
click at [719, 19] on input "*" at bounding box center [718, 10] width 13 height 17
type input "**"
click at [701, 295] on div "Uva Verde sem Semente Natural da Terra 500g" at bounding box center [751, 309] width 128 height 35
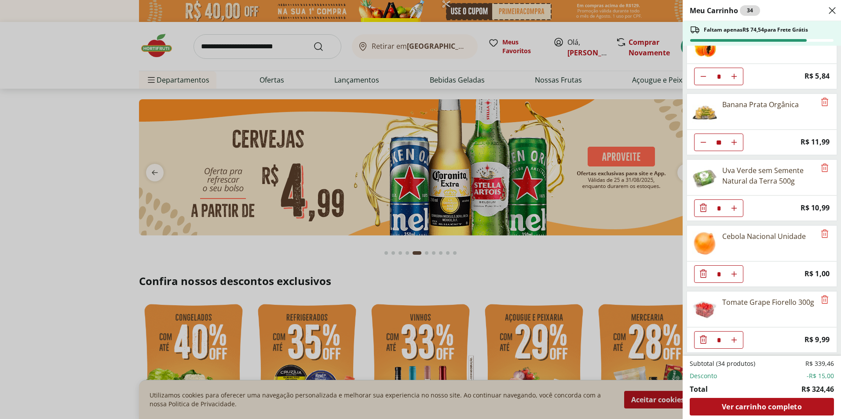
scroll to position [264, 0]
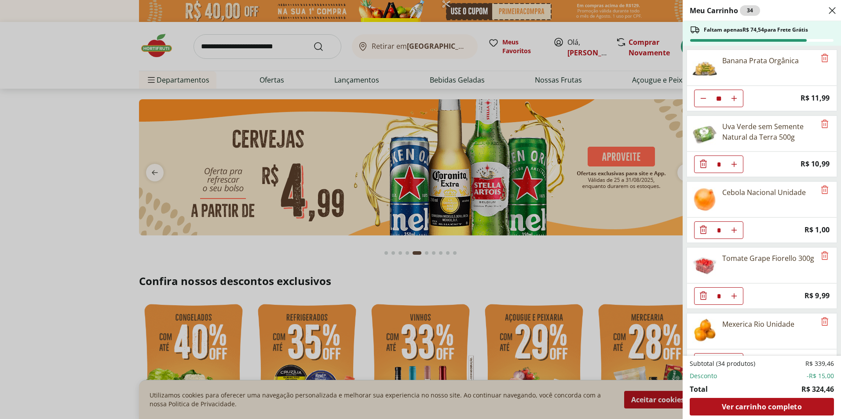
drag, startPoint x: 722, startPoint y: 229, endPoint x: 716, endPoint y: 229, distance: 6.2
type input "*"
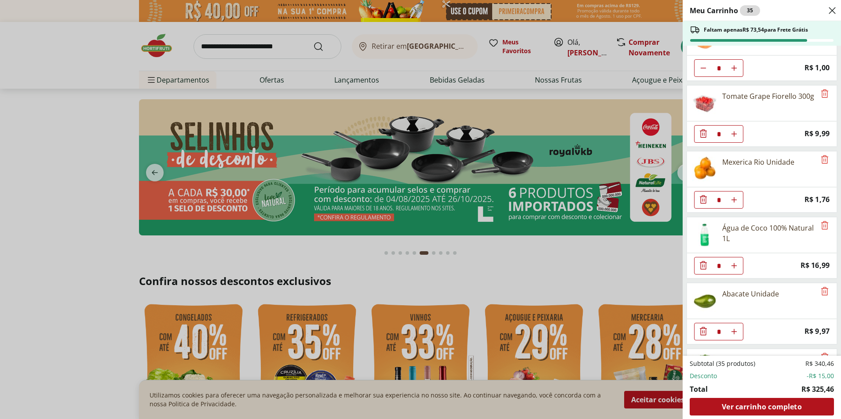
scroll to position [440, 0]
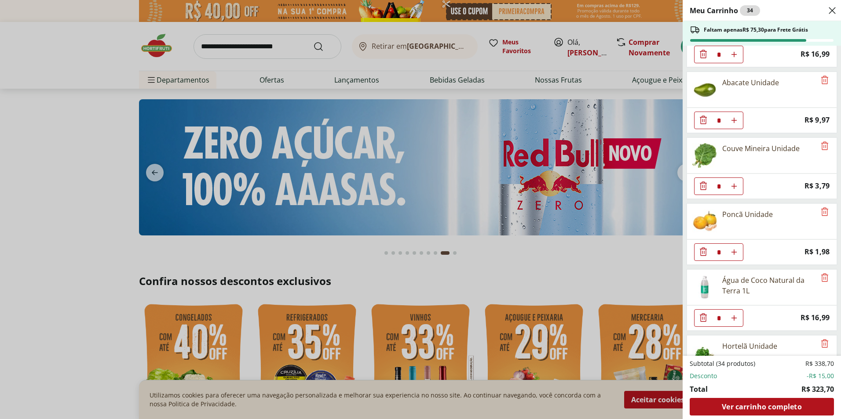
scroll to position [528, 0]
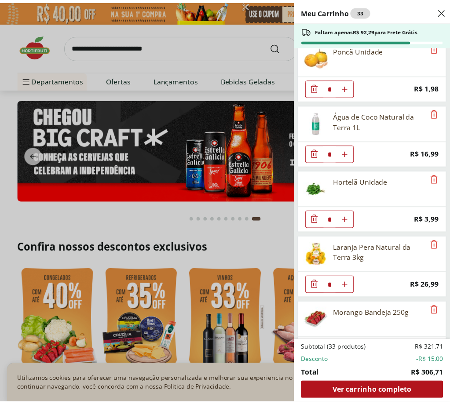
scroll to position [764, 0]
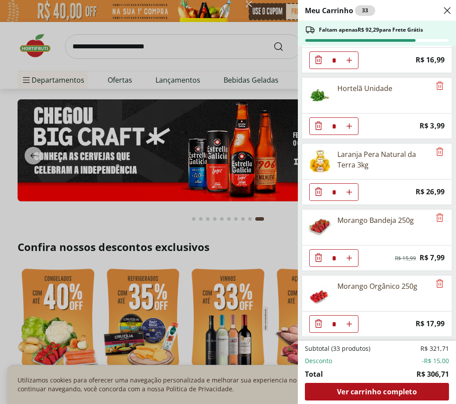
click at [229, 40] on div "Meu Carrinho 33 Faltam apenas R$ 92,29 para Frete Grátis Uva Rosada Embalada * …" at bounding box center [228, 202] width 456 height 404
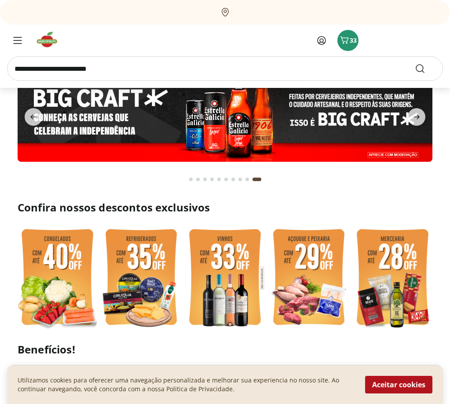
scroll to position [0, 0]
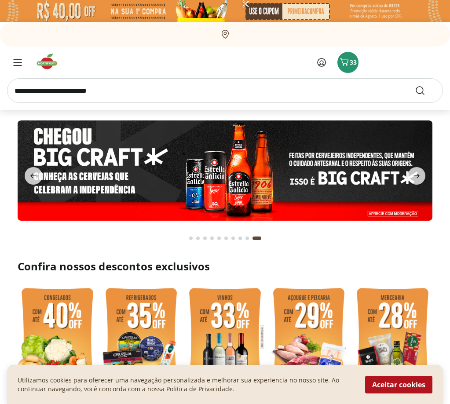
click at [0, 0] on input "search" at bounding box center [0, 0] width 0 height 0
type input "**********"
click at [0, 0] on button "Submit Search" at bounding box center [0, 0] width 0 height 0
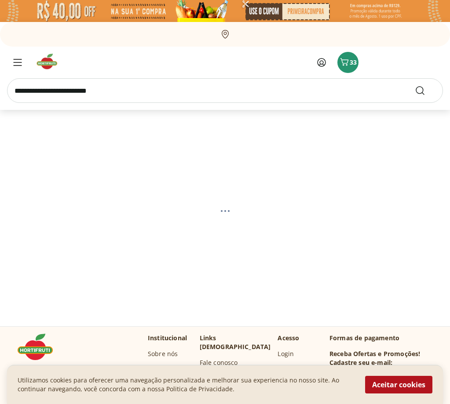
select select "**********"
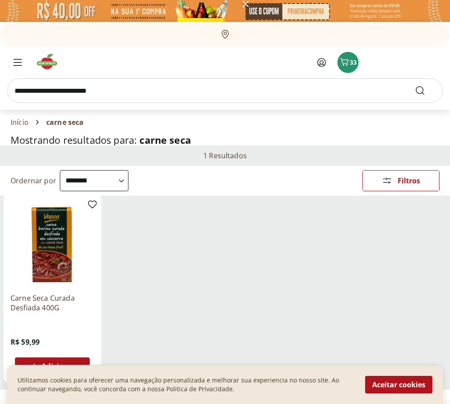
click at [0, 0] on img at bounding box center [0, 0] width 0 height 0
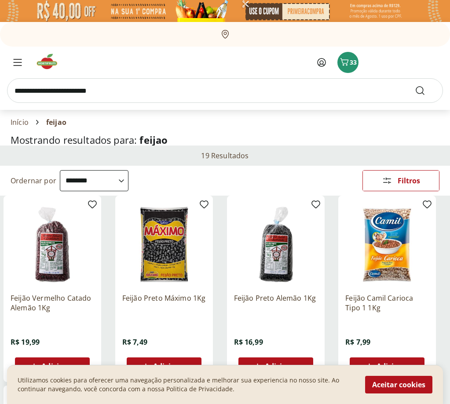
select select "**********"
click at [0, 0] on input "search" at bounding box center [0, 0] width 0 height 0
click at [13, 146] on div "19 Resultados" at bounding box center [225, 156] width 450 height 20
click at [0, 0] on input "search" at bounding box center [0, 0] width 0 height 0
type input "*****"
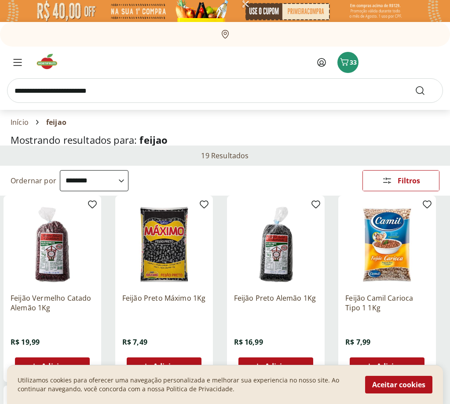
click at [0, 0] on button "Submit Search" at bounding box center [0, 0] width 0 height 0
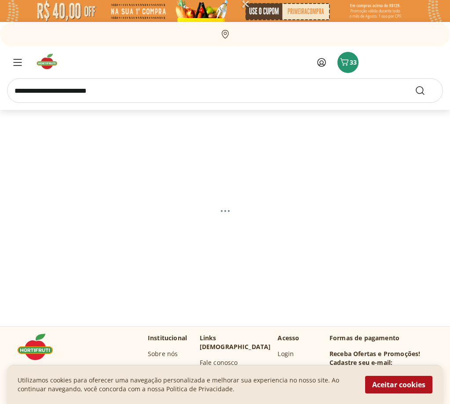
select select "**********"
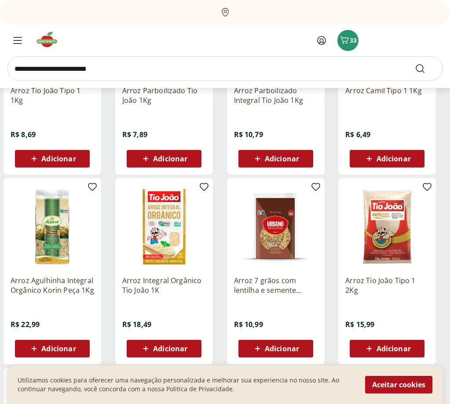
scroll to position [220, 0]
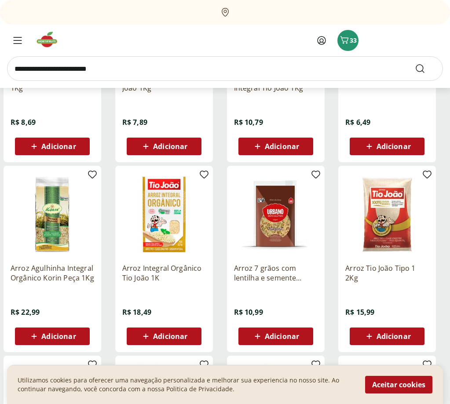
click at [379, 333] on span "Adicionar" at bounding box center [393, 336] width 34 height 7
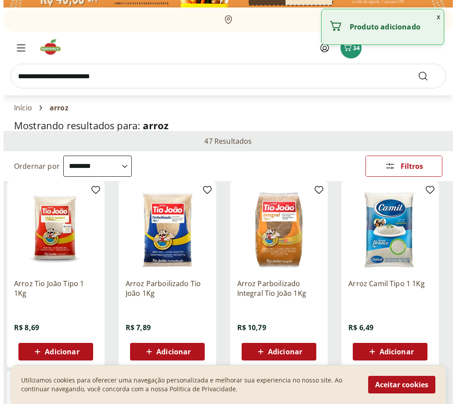
scroll to position [0, 0]
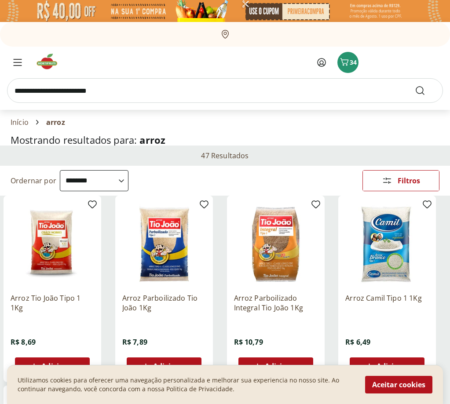
click at [0, 0] on icon "Carrinho" at bounding box center [0, 0] width 0 height 0
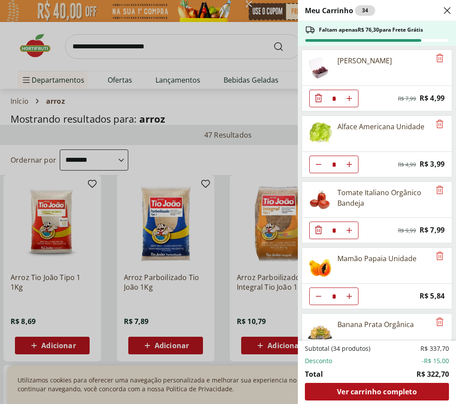
click at [138, 41] on div "Meu Carrinho 34 Faltam apenas R$ 76,30 para Frete Grátis Uva Rosada Embalada * …" at bounding box center [228, 202] width 456 height 404
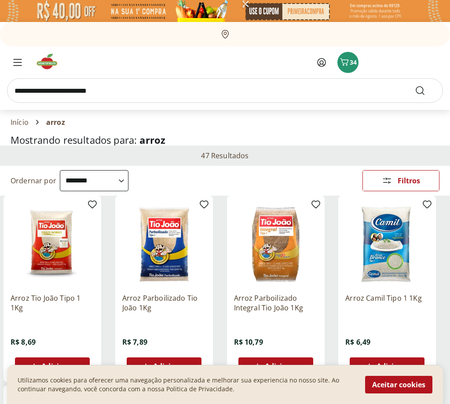
click at [0, 0] on input "search" at bounding box center [0, 0] width 0 height 0
type input "****"
click at [0, 0] on button "Submit Search" at bounding box center [0, 0] width 0 height 0
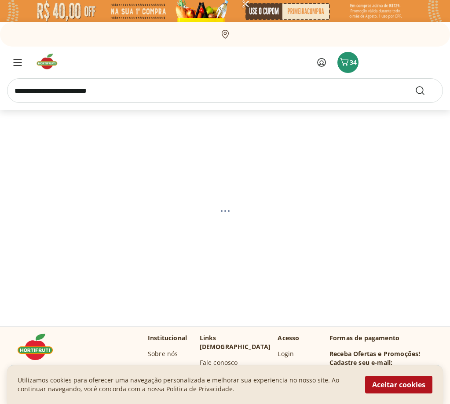
select select "**********"
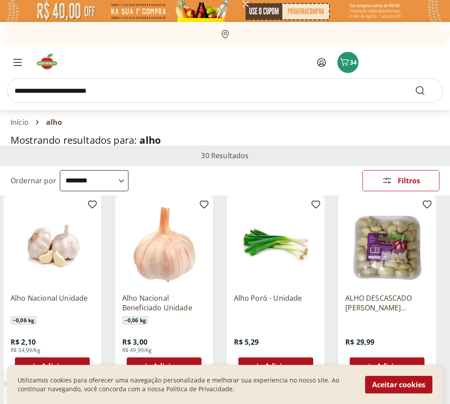
click at [376, 293] on p "ALHO DESCASCADO RAYKA SELECIONADO 300G" at bounding box center [387, 302] width 84 height 19
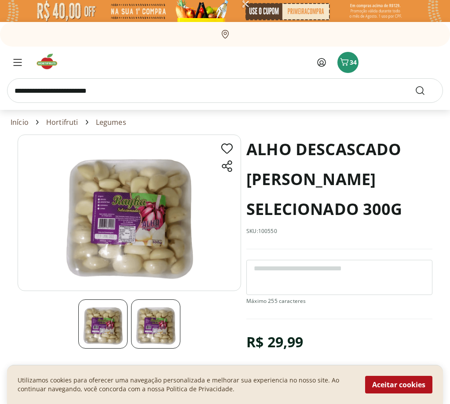
select select "**********"
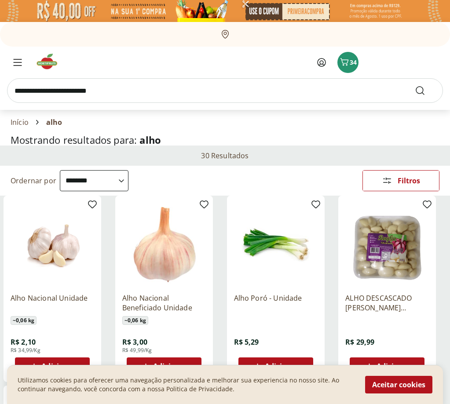
click at [66, 363] on span "Adicionar" at bounding box center [58, 366] width 34 height 7
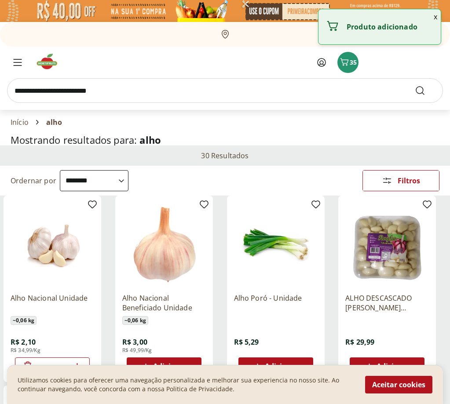
click at [79, 361] on icon at bounding box center [77, 366] width 11 height 11
click at [77, 363] on icon at bounding box center [76, 365] width 5 height 5
type input "*"
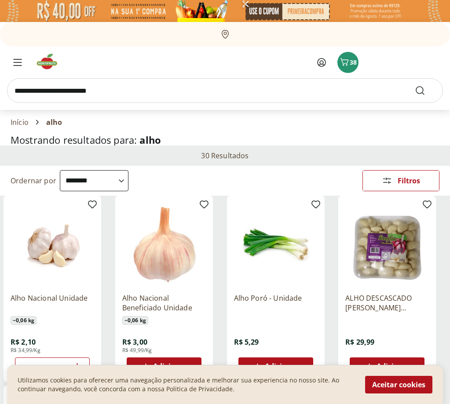
click at [0, 0] on input "search" at bounding box center [0, 0] width 0 height 0
click at [0, 0] on p "Coalhada Natural Integral A2 Fiore 140g" at bounding box center [0, 0] width 0 height 0
type input "**********"
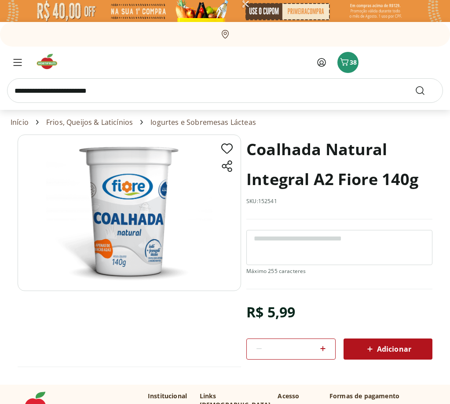
click at [385, 344] on span "Adicionar" at bounding box center [388, 349] width 47 height 11
click at [0, 0] on input "search" at bounding box center [0, 0] width 0 height 0
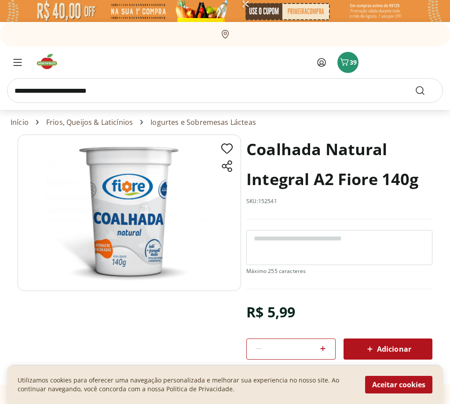
type input "*********"
click at [0, 0] on button "Submit Search" at bounding box center [0, 0] width 0 height 0
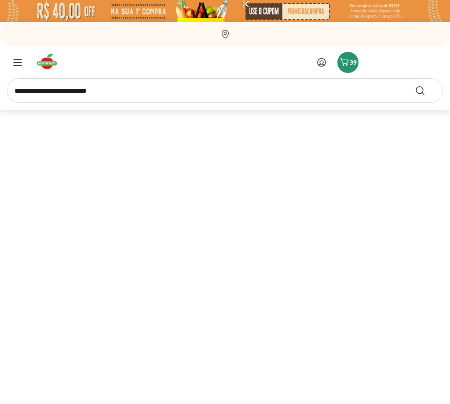
select select "**********"
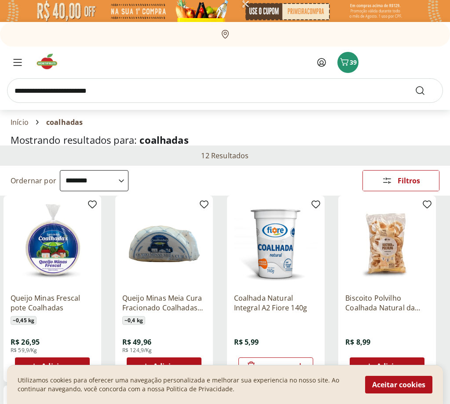
click at [65, 363] on span "Adicionar" at bounding box center [58, 366] width 34 height 7
click at [303, 361] on icon at bounding box center [300, 366] width 11 height 11
type input "*"
click at [0, 0] on icon "Carrinho" at bounding box center [0, 0] width 0 height 0
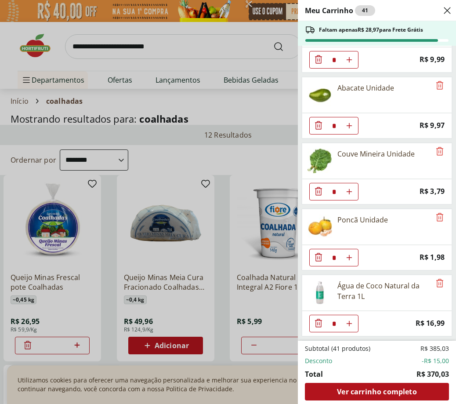
scroll to position [500, 0]
type input "*"
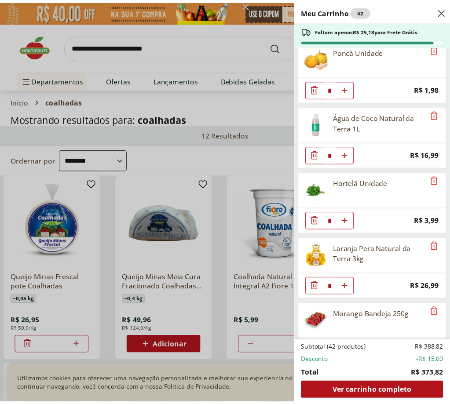
scroll to position [676, 0]
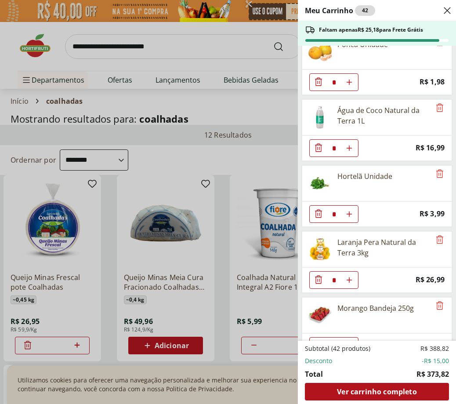
click at [203, 44] on div "Meu Carrinho 42 Faltam apenas R$ 25,18 para Frete Grátis Uva Rosada Embalada * …" at bounding box center [228, 202] width 456 height 404
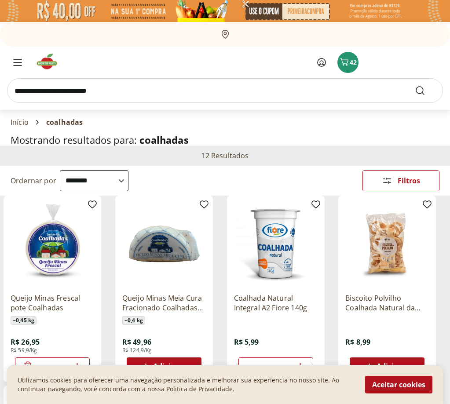
click at [0, 0] on input "search" at bounding box center [0, 0] width 0 height 0
type input "**********"
click at [0, 0] on button "Submit Search" at bounding box center [0, 0] width 0 height 0
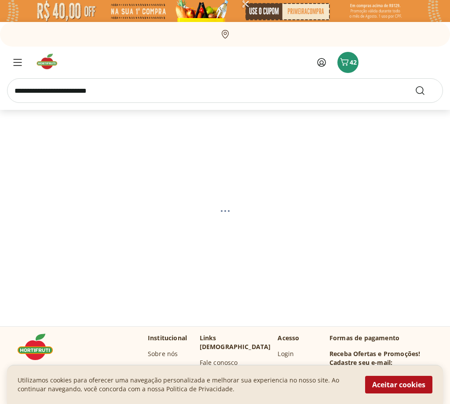
select select "**********"
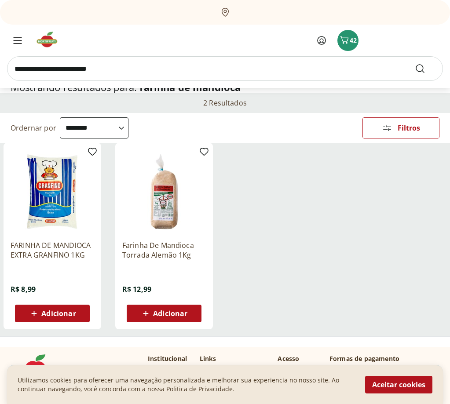
scroll to position [44, 0]
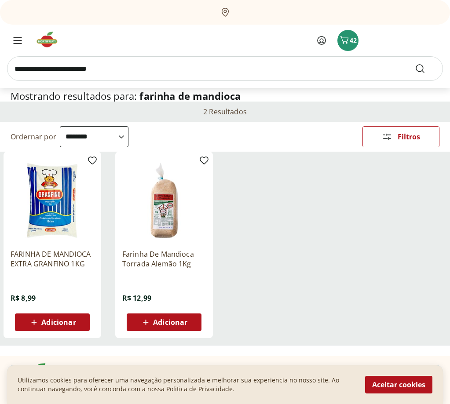
click at [164, 249] on p "Farinha De Mandioca Torrada Alemão 1Kg" at bounding box center [164, 258] width 84 height 19
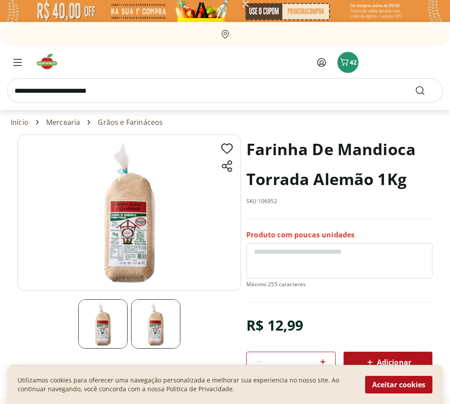
click at [153, 306] on img at bounding box center [155, 323] width 49 height 49
click at [112, 305] on img at bounding box center [102, 323] width 49 height 49
click at [149, 303] on img at bounding box center [155, 323] width 49 height 49
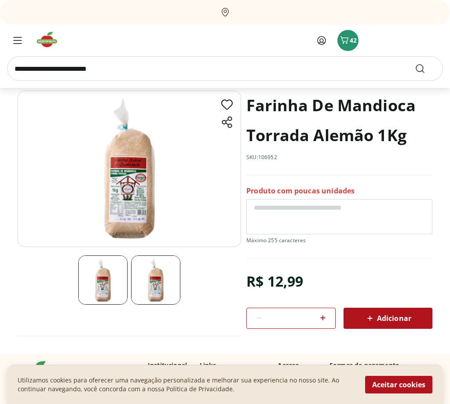
select select "**********"
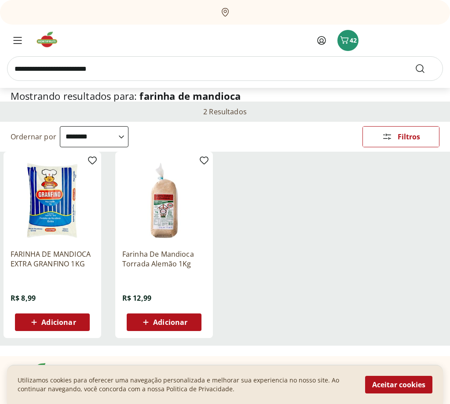
click at [71, 211] on img at bounding box center [53, 201] width 84 height 84
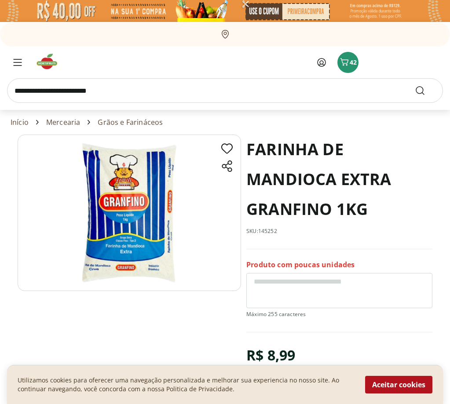
select select "**********"
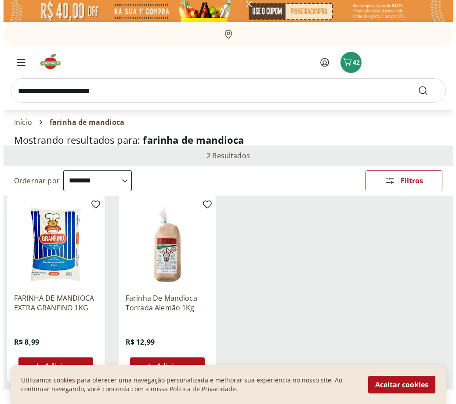
scroll to position [44, 0]
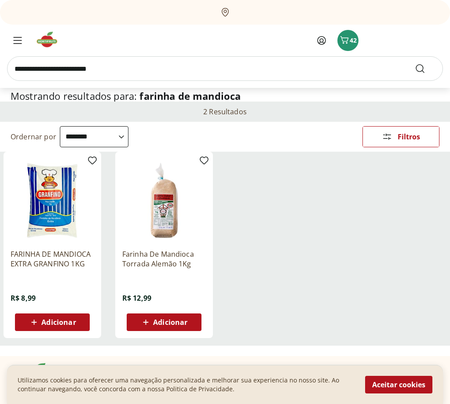
click at [0, 0] on span "42" at bounding box center [0, 0] width 0 height 0
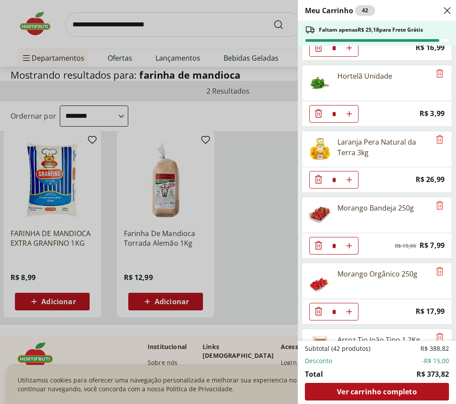
scroll to position [764, 0]
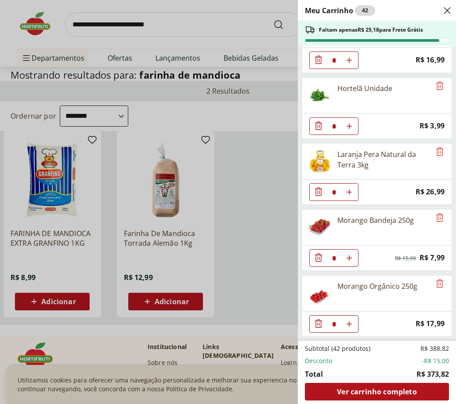
click at [435, 283] on icon "Remove" at bounding box center [440, 283] width 11 height 11
type input "*"
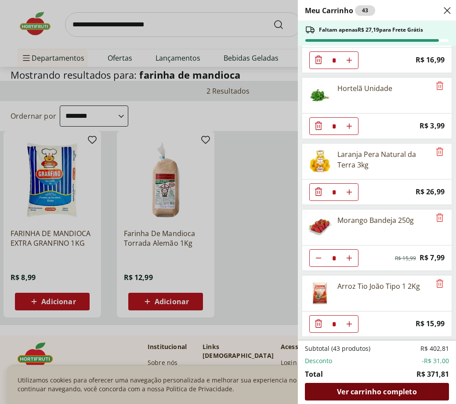
click at [377, 391] on span "Ver carrinho completo" at bounding box center [377, 391] width 80 height 7
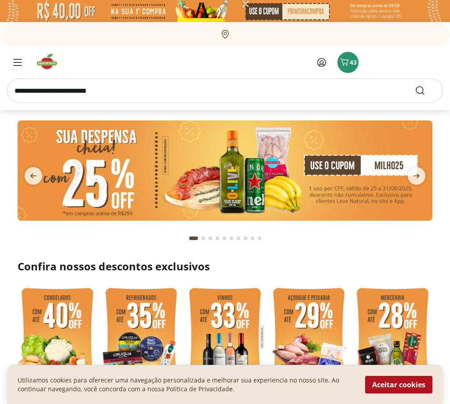
click at [0, 0] on icon "Carrinho" at bounding box center [0, 0] width 0 height 0
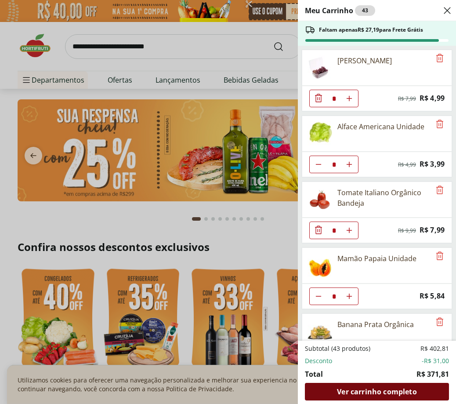
click at [402, 389] on span "Ver carrinho completo" at bounding box center [377, 391] width 80 height 7
